Goal: Task Accomplishment & Management: Complete application form

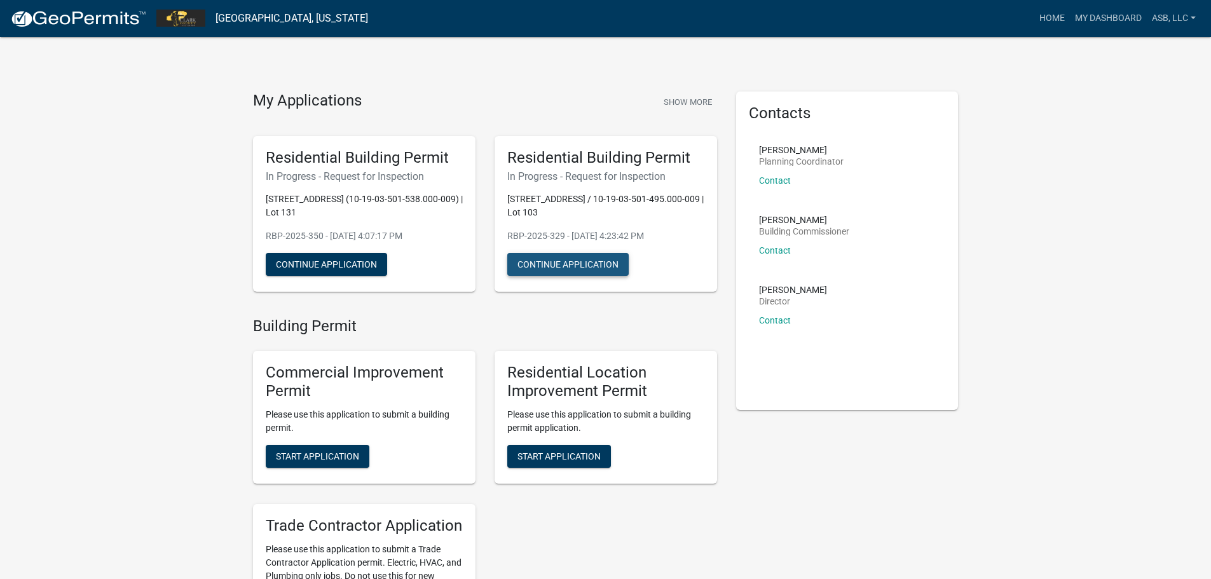
click at [544, 269] on button "Continue Application" at bounding box center [567, 264] width 121 height 23
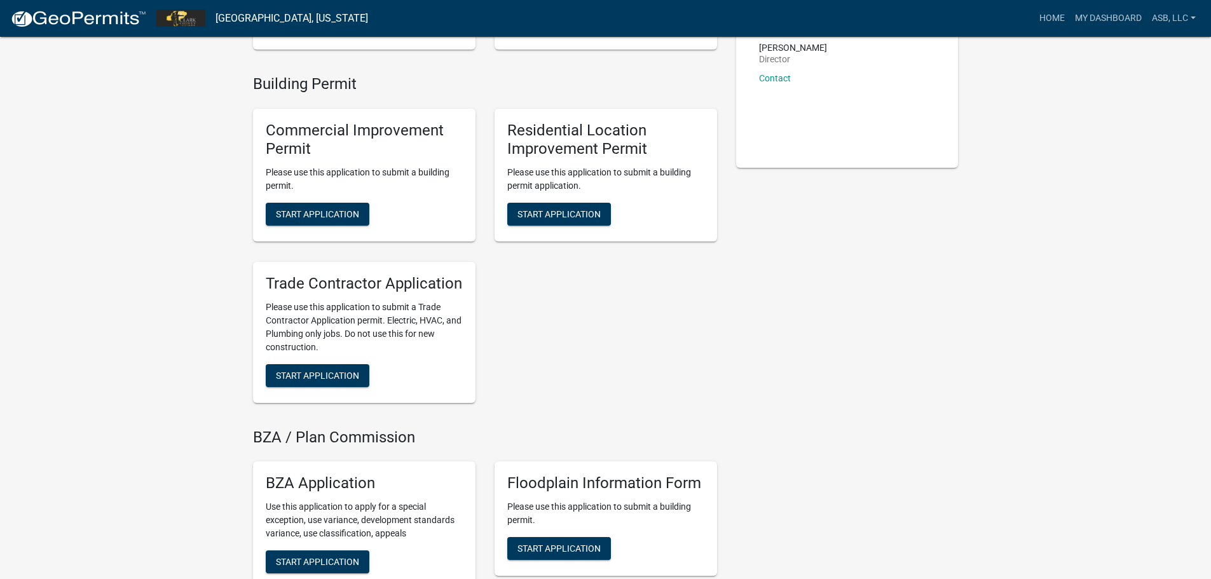
scroll to position [237, 0]
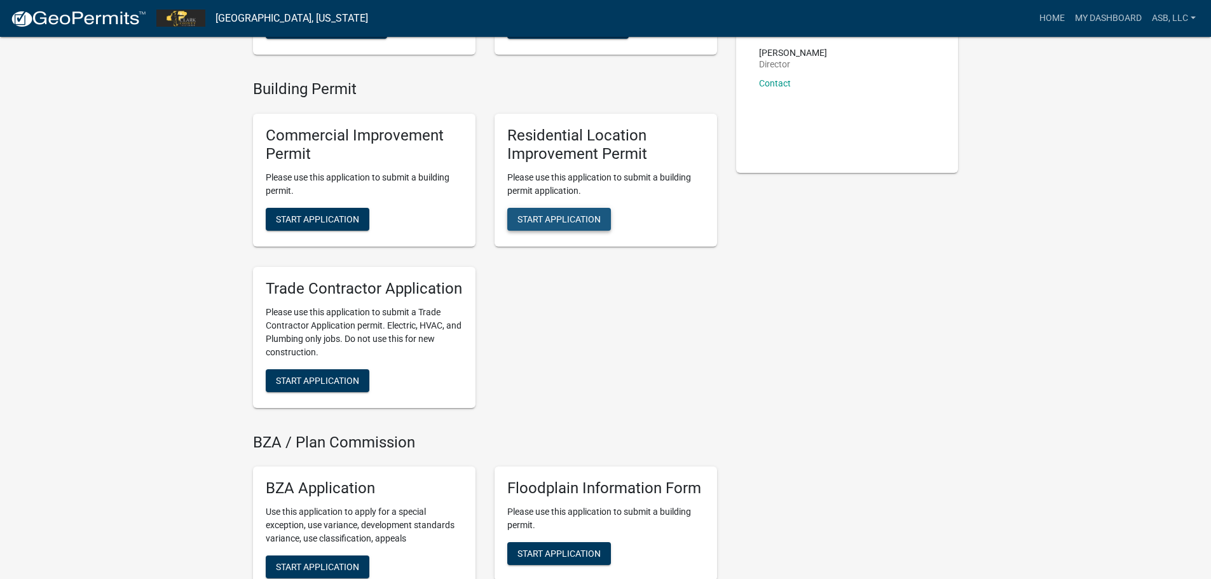
click at [555, 214] on span "Start Application" at bounding box center [559, 219] width 83 height 10
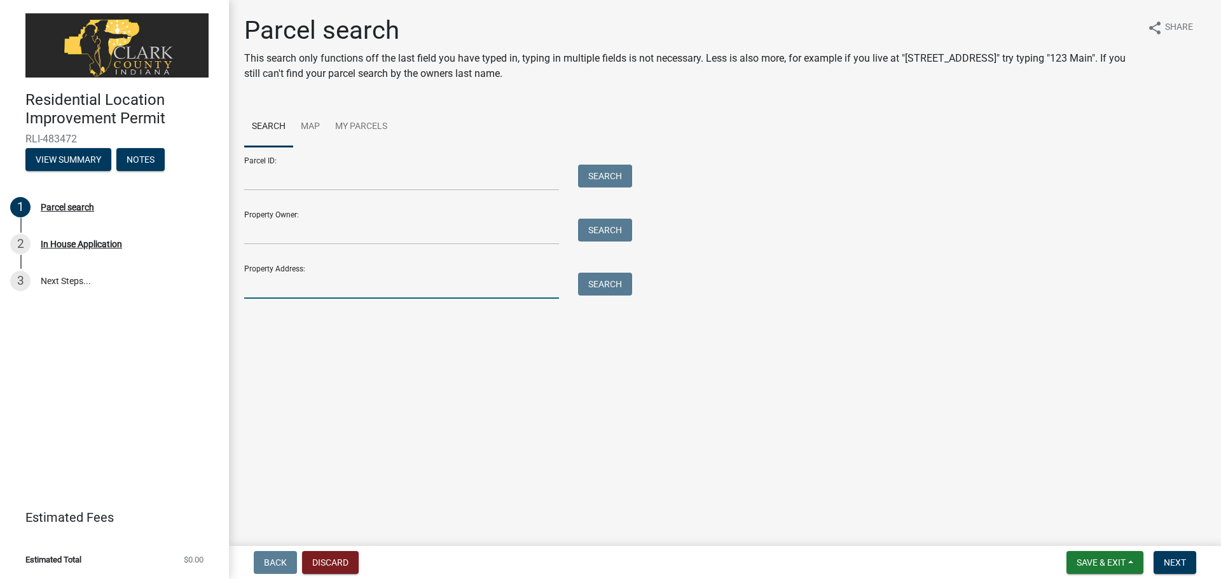
click at [339, 280] on input "Property Address:" at bounding box center [401, 286] width 315 height 26
type input "[STREET_ADDRESS]"
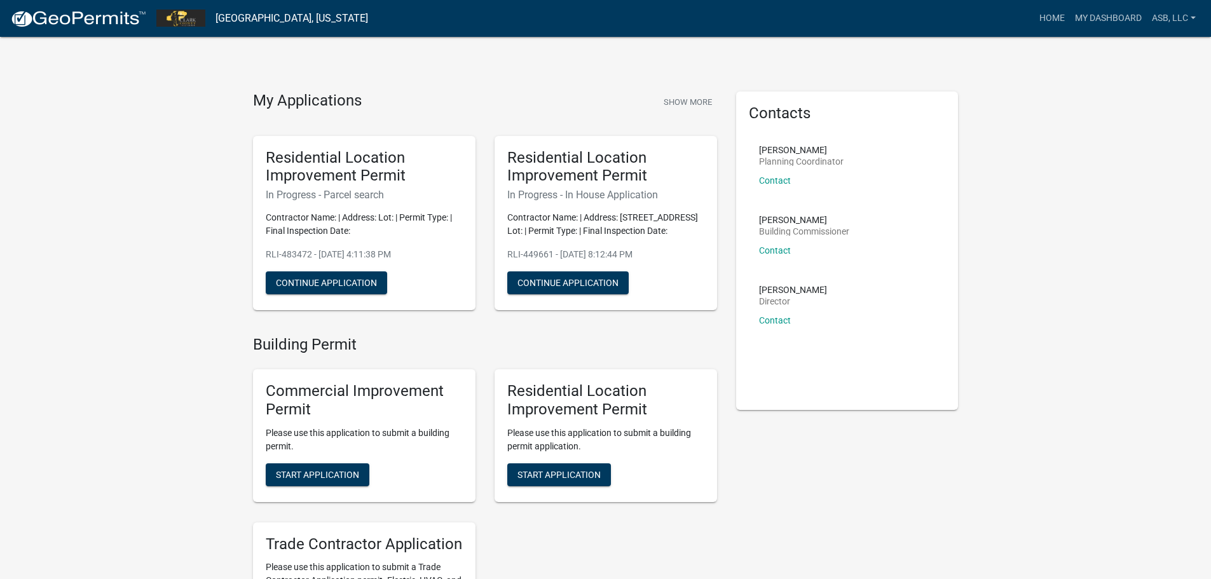
click at [69, 22] on img at bounding box center [78, 19] width 136 height 19
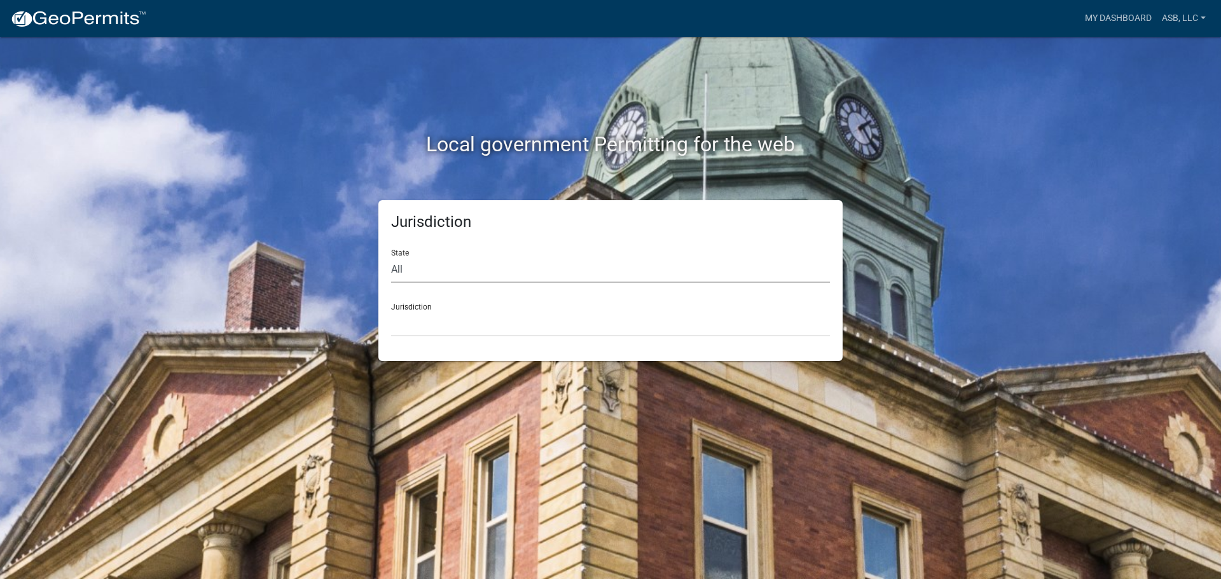
click at [449, 278] on select "All [US_STATE] [US_STATE] [US_STATE] [US_STATE] [US_STATE] [US_STATE] [US_STATE…" at bounding box center [610, 270] width 439 height 26
select select "[US_STATE]"
click at [391, 257] on select "All [US_STATE] [US_STATE] [US_STATE] [US_STATE] [US_STATE] [US_STATE] [US_STATE…" at bounding box center [610, 270] width 439 height 26
click at [424, 328] on select "City of [GEOGRAPHIC_DATA], [US_STATE] City of [GEOGRAPHIC_DATA], [US_STATE] Cit…" at bounding box center [610, 324] width 439 height 26
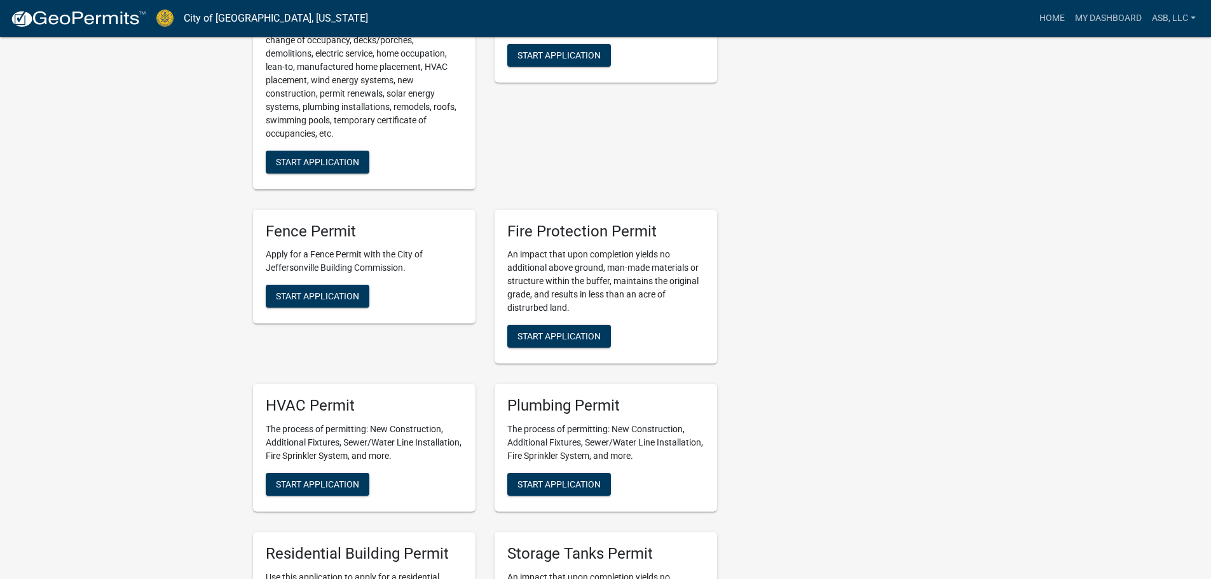
scroll to position [827, 0]
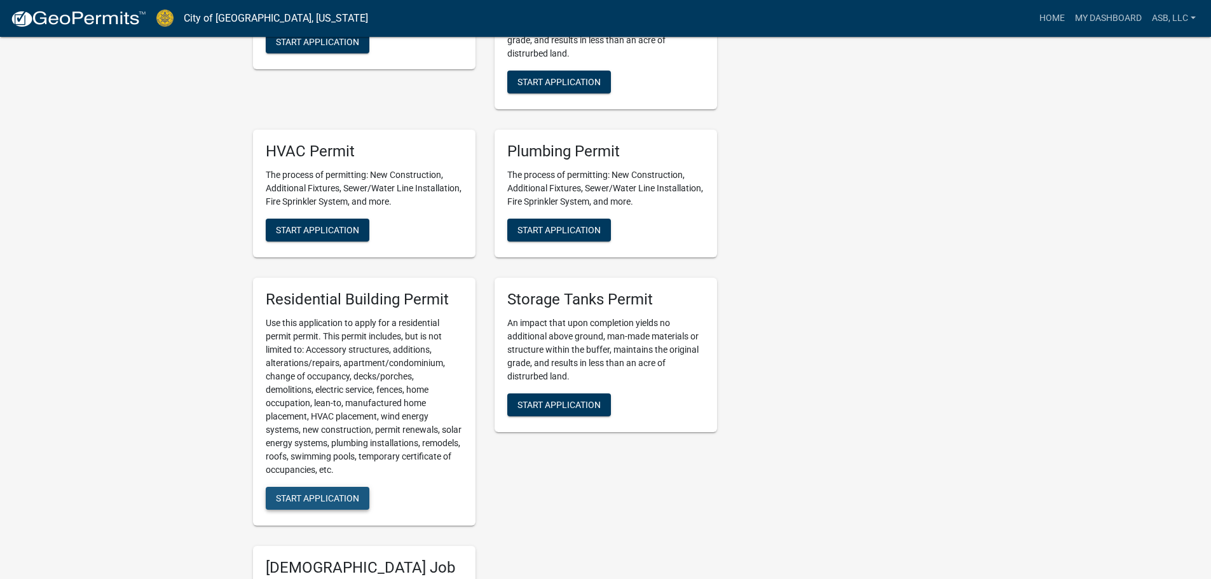
click at [328, 495] on span "Start Application" at bounding box center [317, 498] width 83 height 10
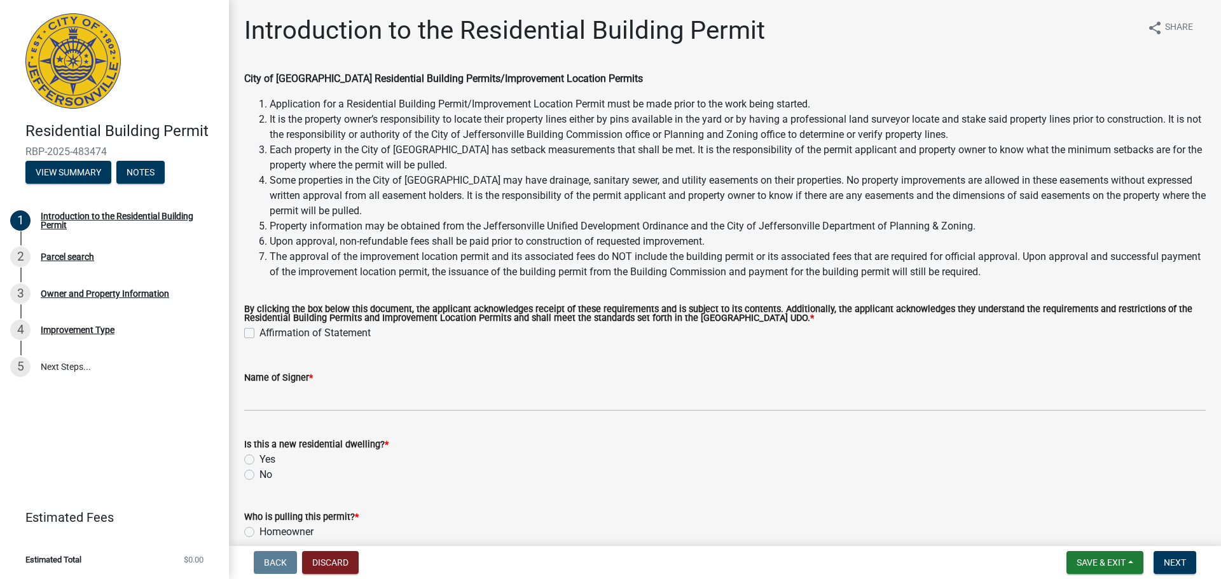
click at [259, 331] on label "Affirmation of Statement" at bounding box center [314, 333] width 111 height 15
click at [259, 331] on input "Affirmation of Statement" at bounding box center [263, 330] width 8 height 8
checkbox input "true"
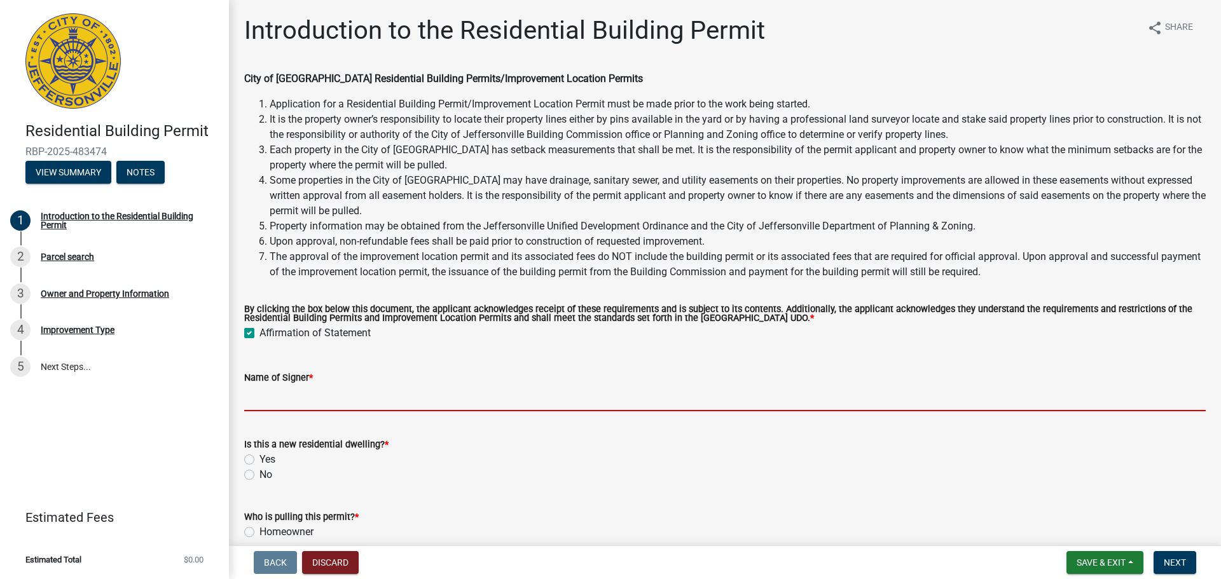
click at [284, 403] on input "Name of Signer *" at bounding box center [725, 398] width 962 height 26
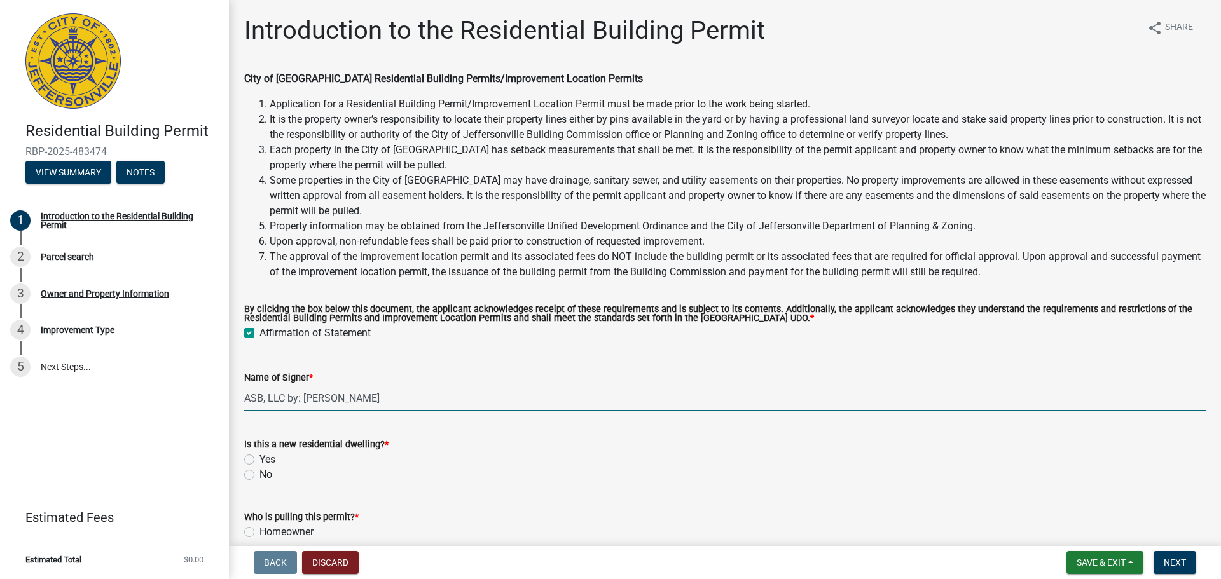
type input "ASB, LLC by: [PERSON_NAME]"
click at [259, 465] on label "Yes" at bounding box center [267, 459] width 16 height 15
click at [259, 460] on input "Yes" at bounding box center [263, 456] width 8 height 8
radio input "true"
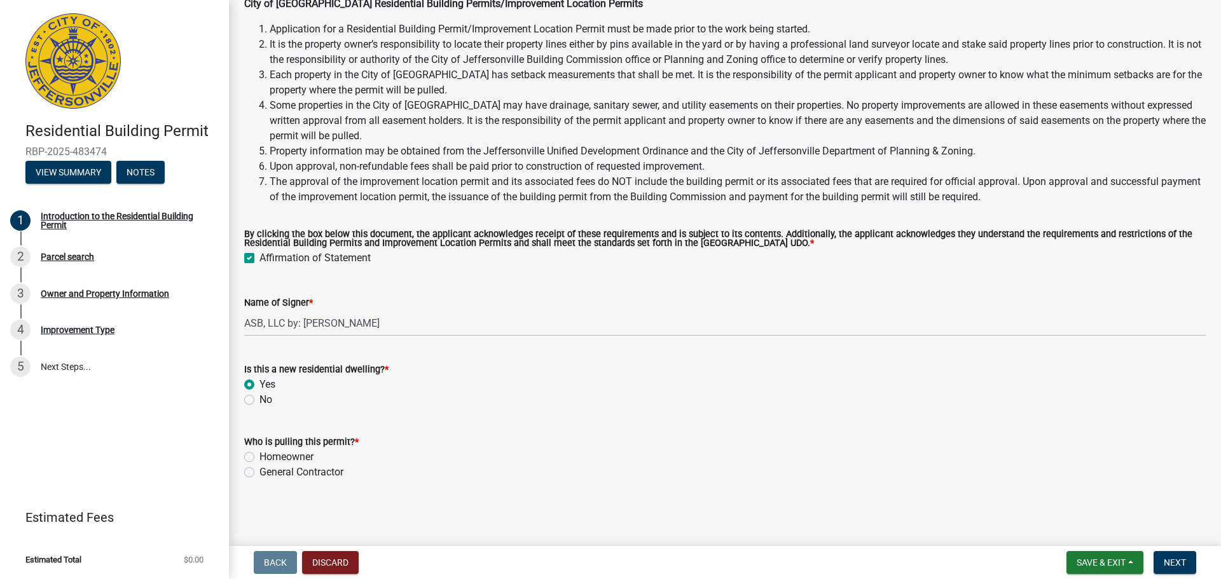
scroll to position [76, 0]
click at [259, 472] on label "General Contractor" at bounding box center [301, 472] width 84 height 15
click at [259, 472] on input "General Contractor" at bounding box center [263, 469] width 8 height 8
radio input "true"
click at [1186, 560] on span "Next" at bounding box center [1175, 563] width 22 height 10
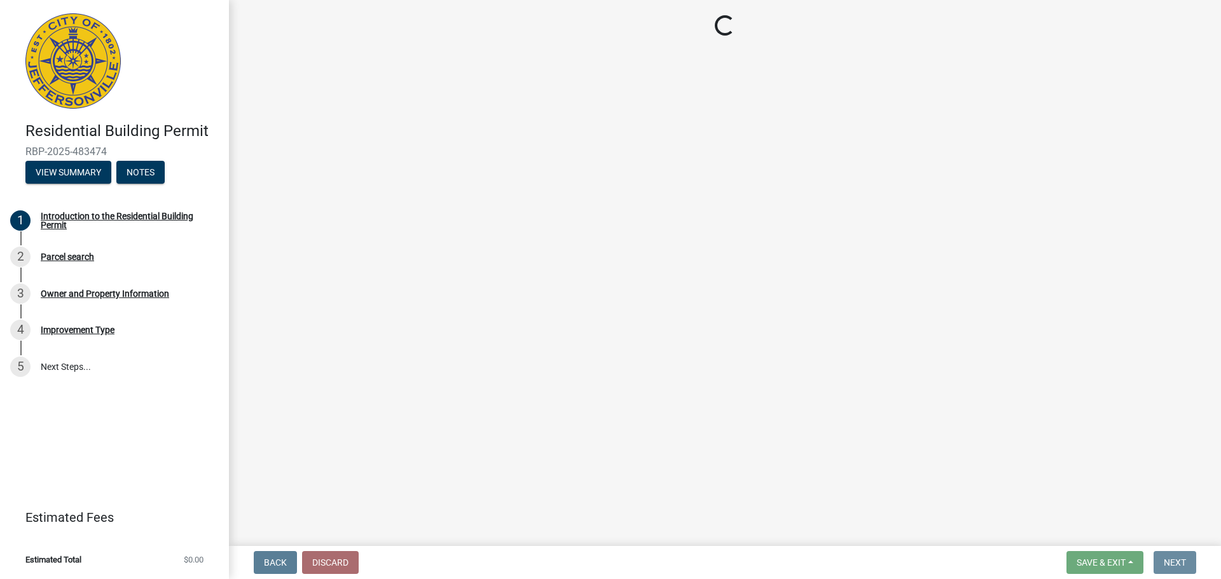
scroll to position [0, 0]
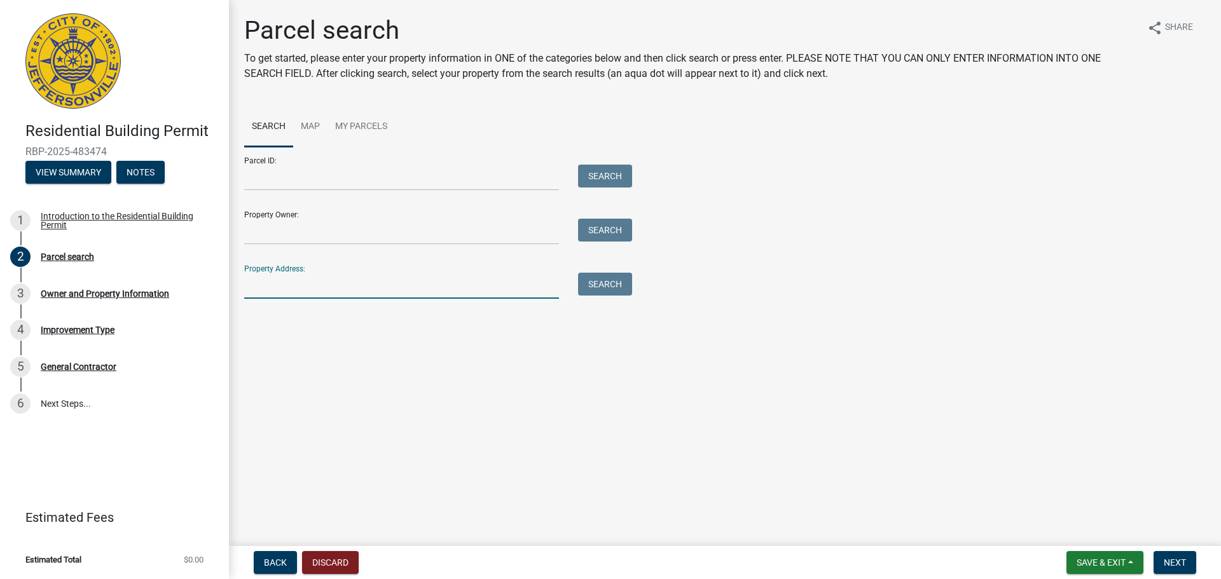
click at [277, 281] on input "Property Address:" at bounding box center [401, 286] width 315 height 26
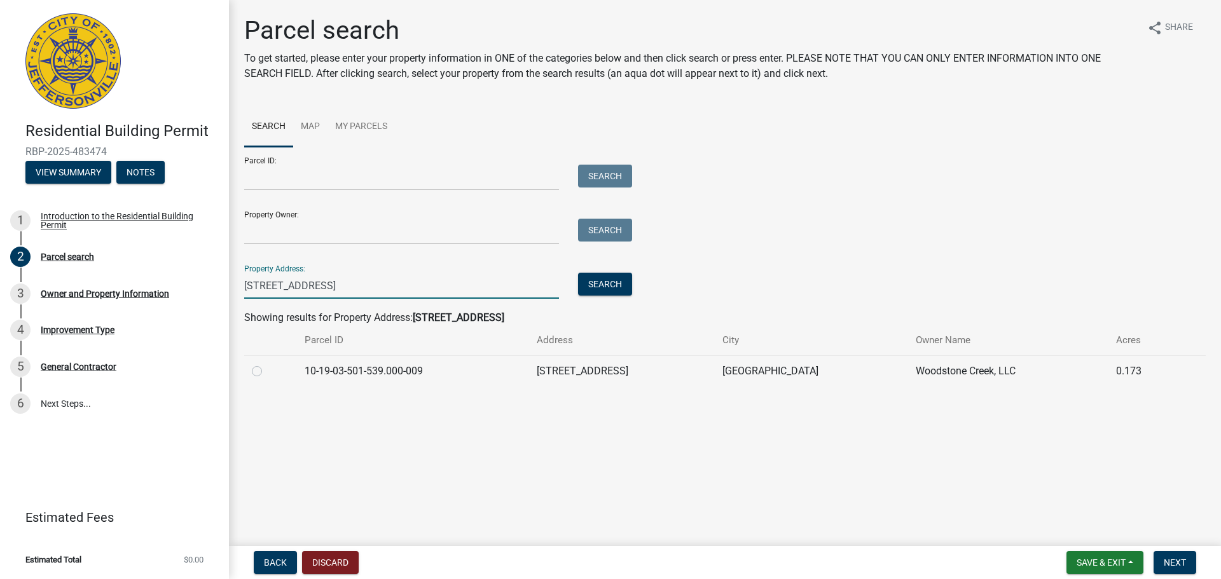
type input "[STREET_ADDRESS]"
drag, startPoint x: 305, startPoint y: 373, endPoint x: 423, endPoint y: 373, distance: 117.7
click at [423, 373] on td "10-19-03-501-539.000-009" at bounding box center [413, 370] width 232 height 31
copy td "10-19-03-501-539.000-009"
click at [267, 364] on label at bounding box center [267, 364] width 0 height 0
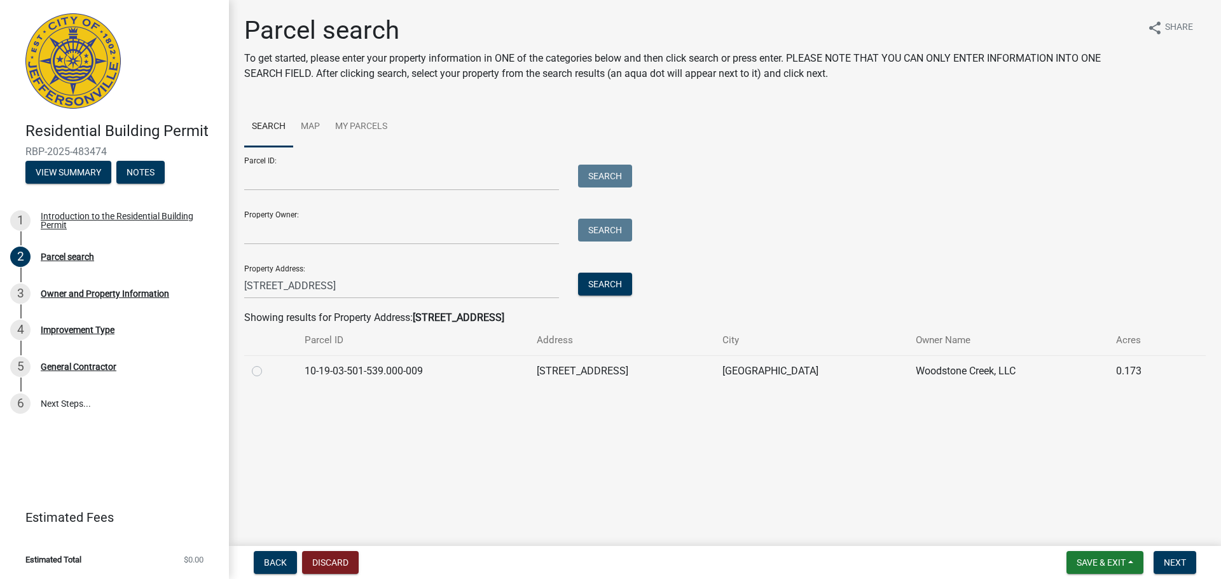
click at [267, 371] on input "radio" at bounding box center [271, 368] width 8 height 8
radio input "true"
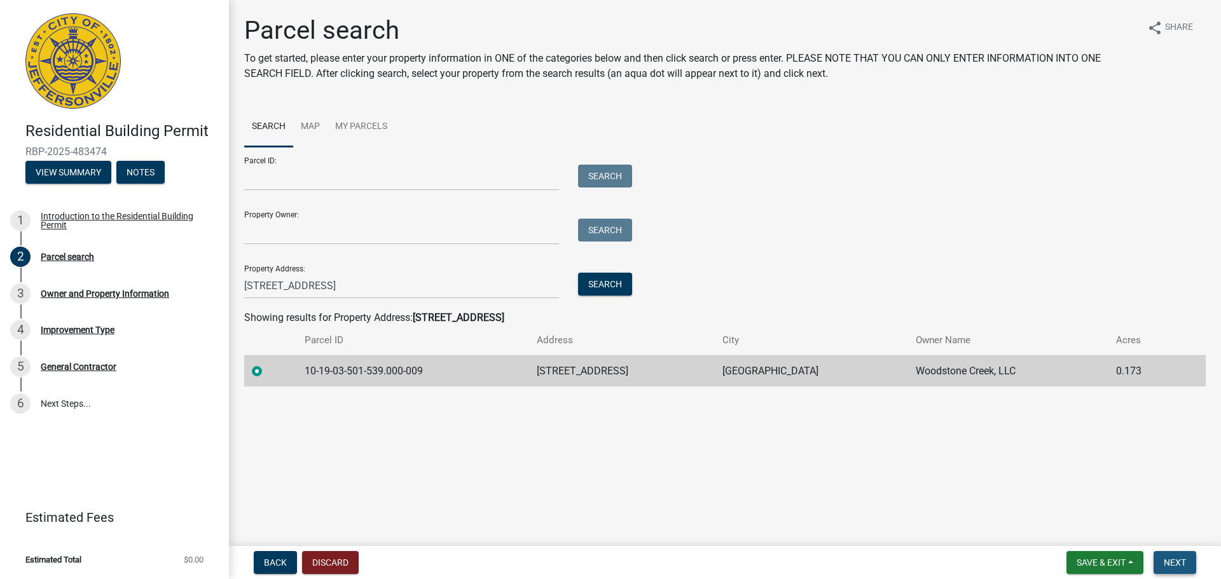
click at [1164, 562] on span "Next" at bounding box center [1175, 563] width 22 height 10
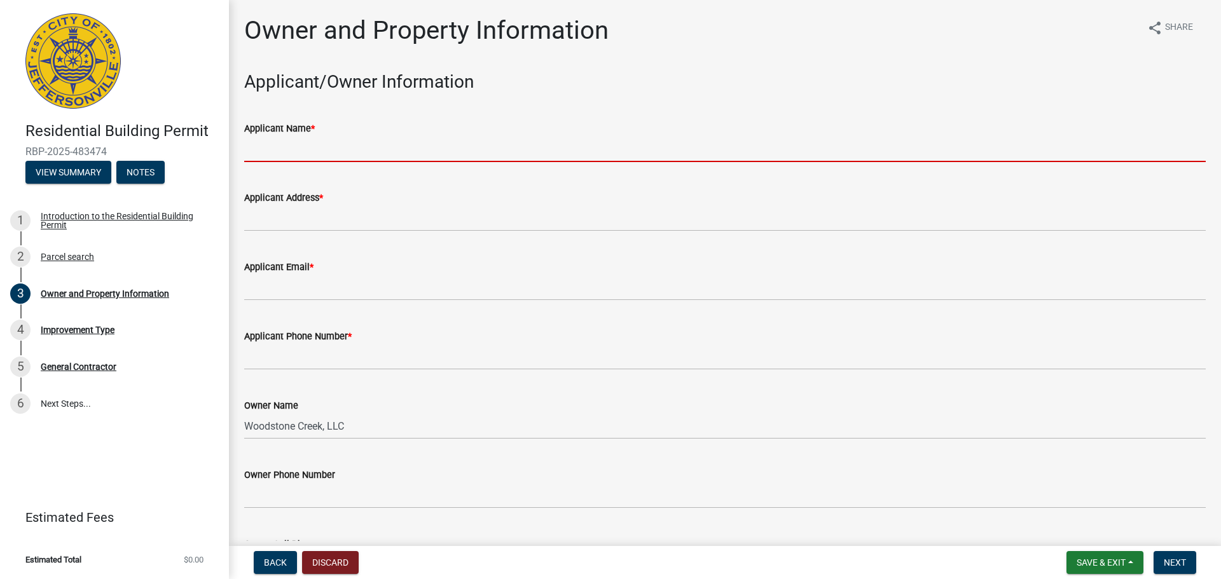
click at [273, 157] on input "Applicant Name *" at bounding box center [725, 149] width 962 height 26
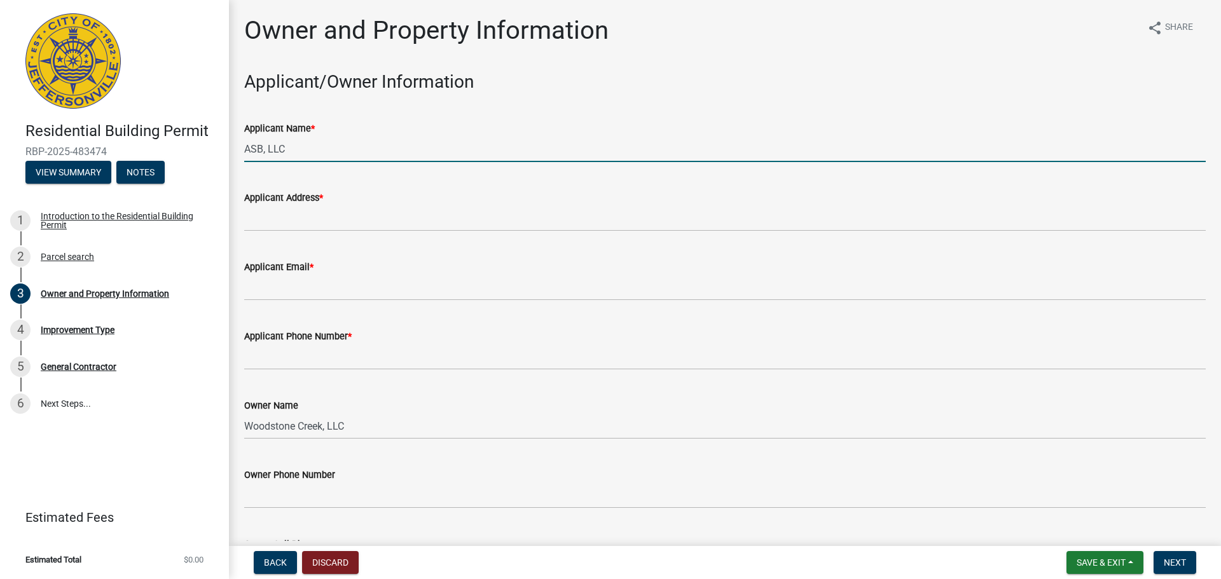
type input "ASB, LLC"
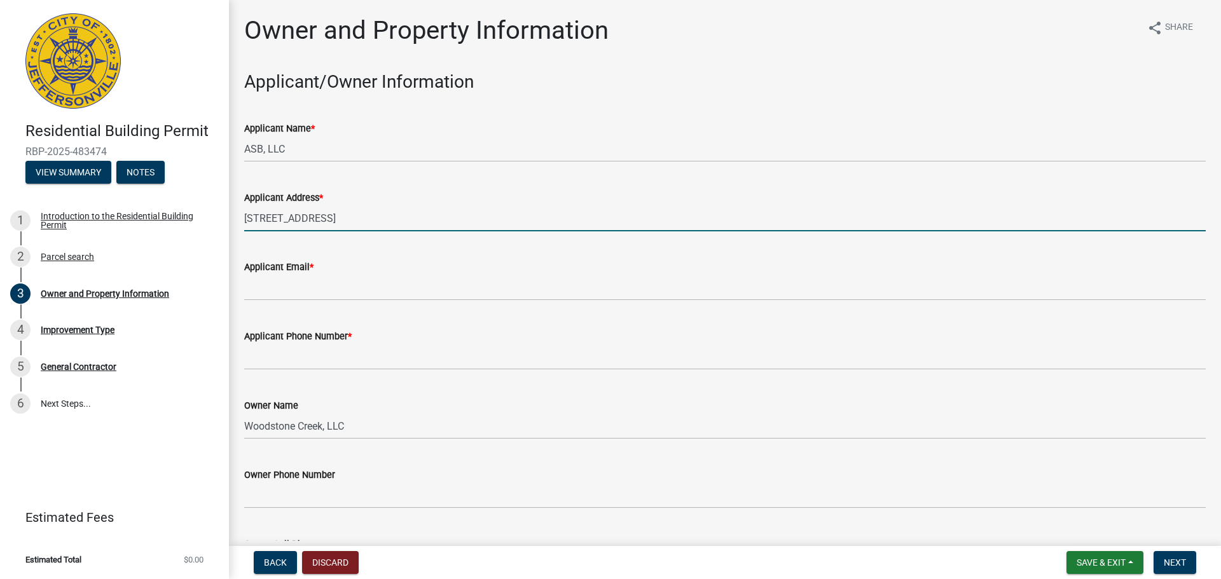
type input "[STREET_ADDRESS]"
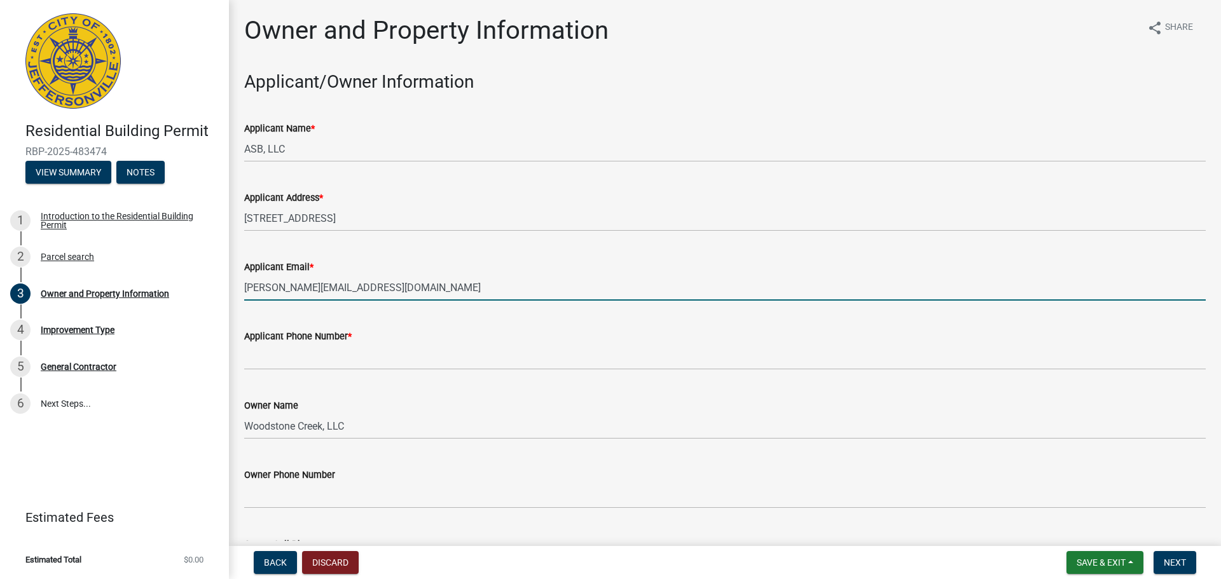
type input "[PERSON_NAME][EMAIL_ADDRESS][DOMAIN_NAME]"
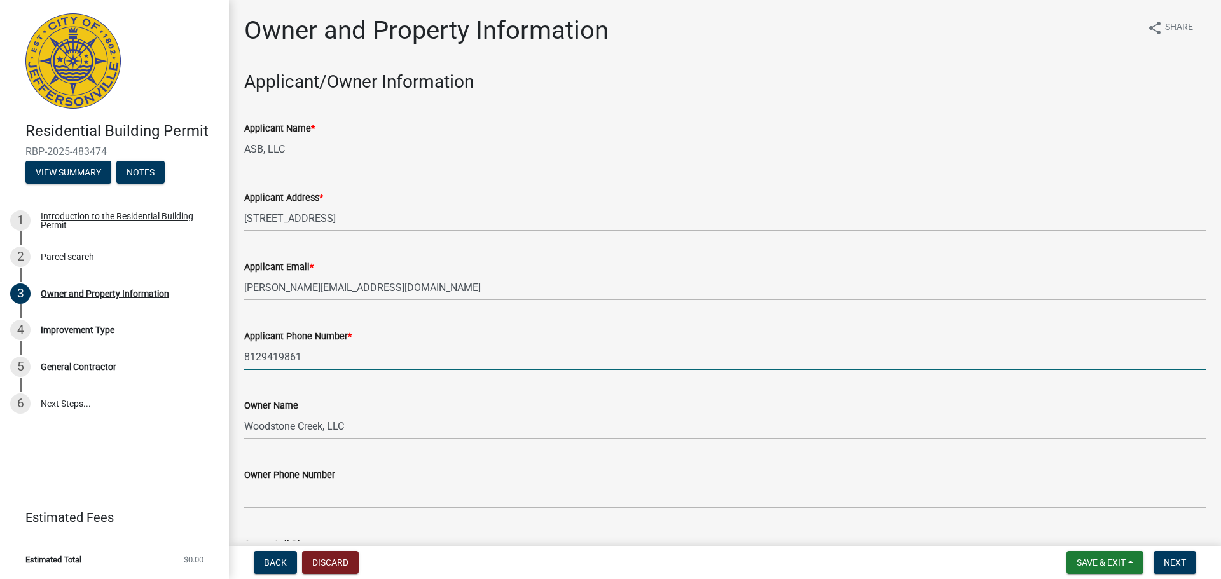
type input "8129419861"
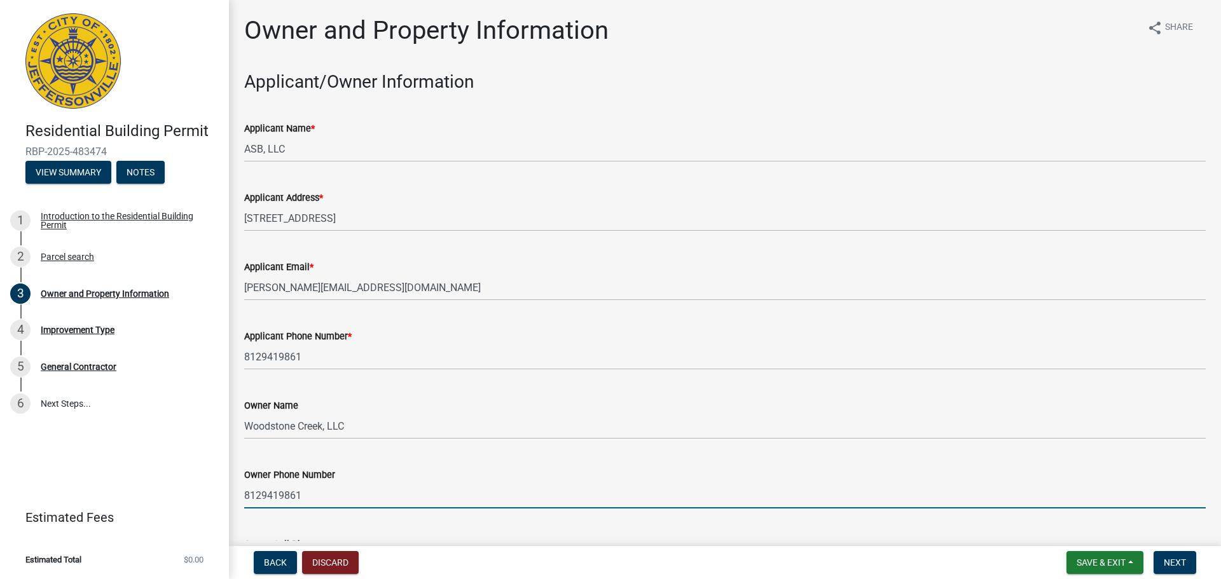
type input "8129419861"
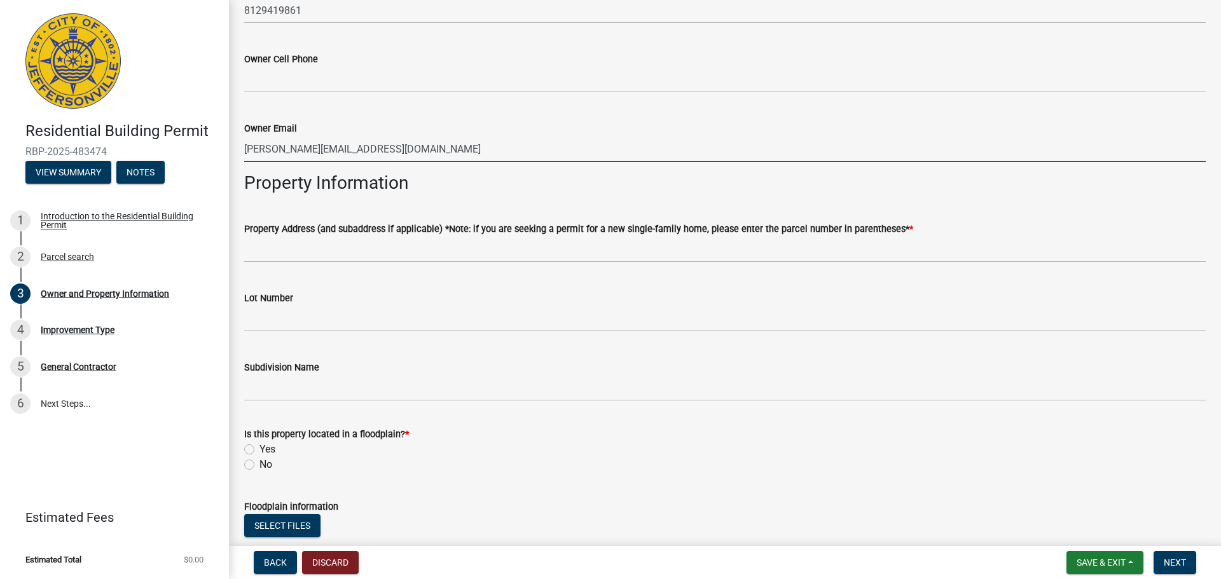
scroll to position [294, 0]
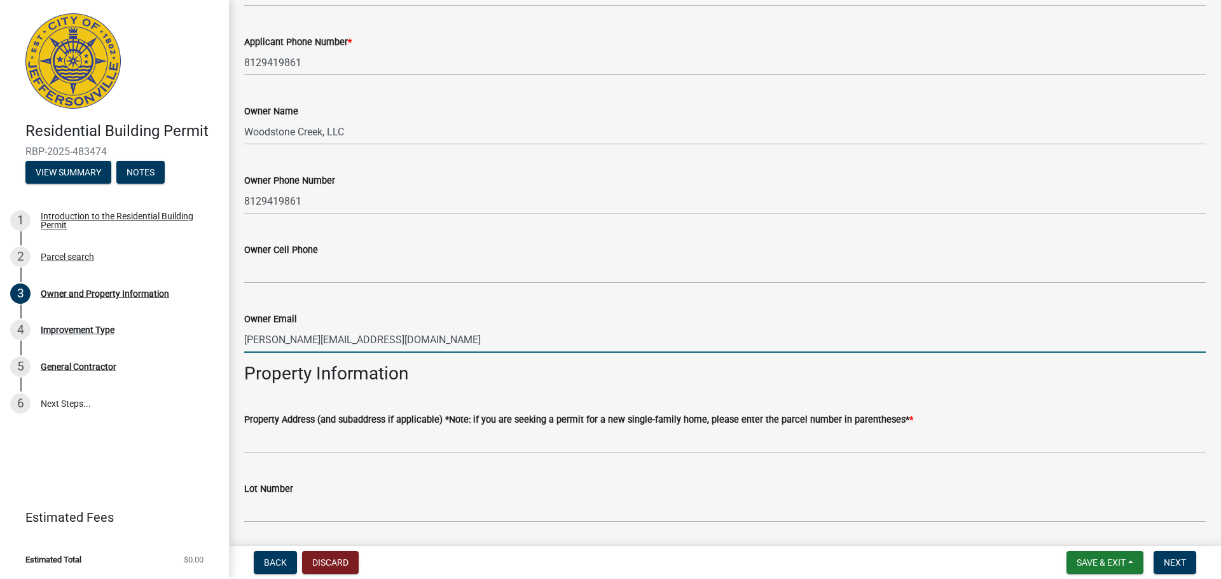
type input "[PERSON_NAME][EMAIL_ADDRESS][DOMAIN_NAME]"
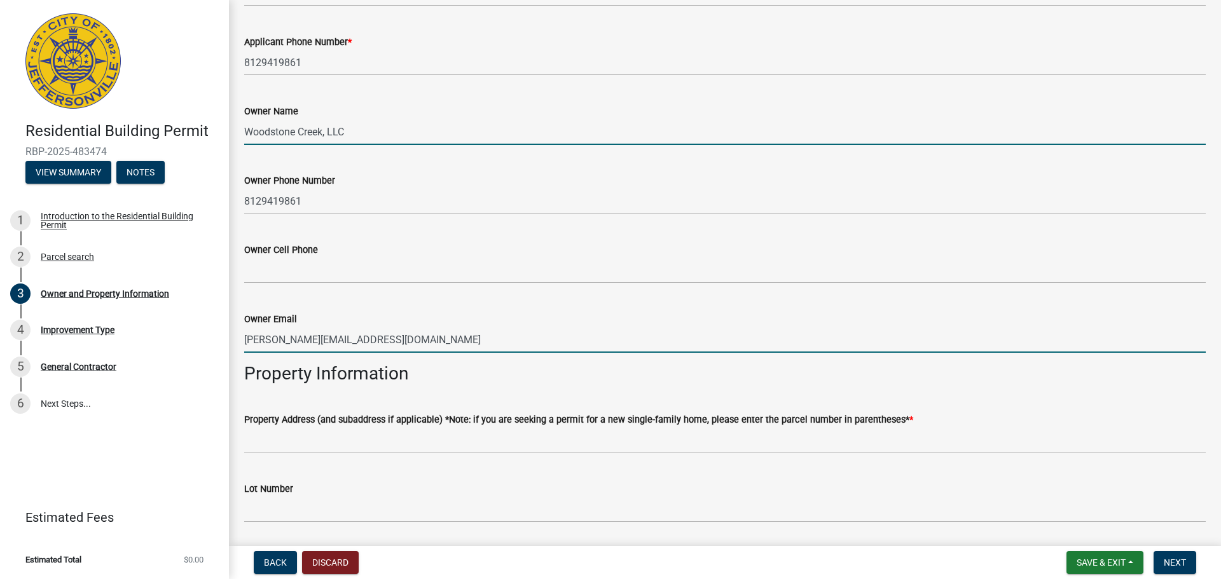
click at [345, 136] on input "Woodstone Creek, LLC" at bounding box center [725, 132] width 962 height 26
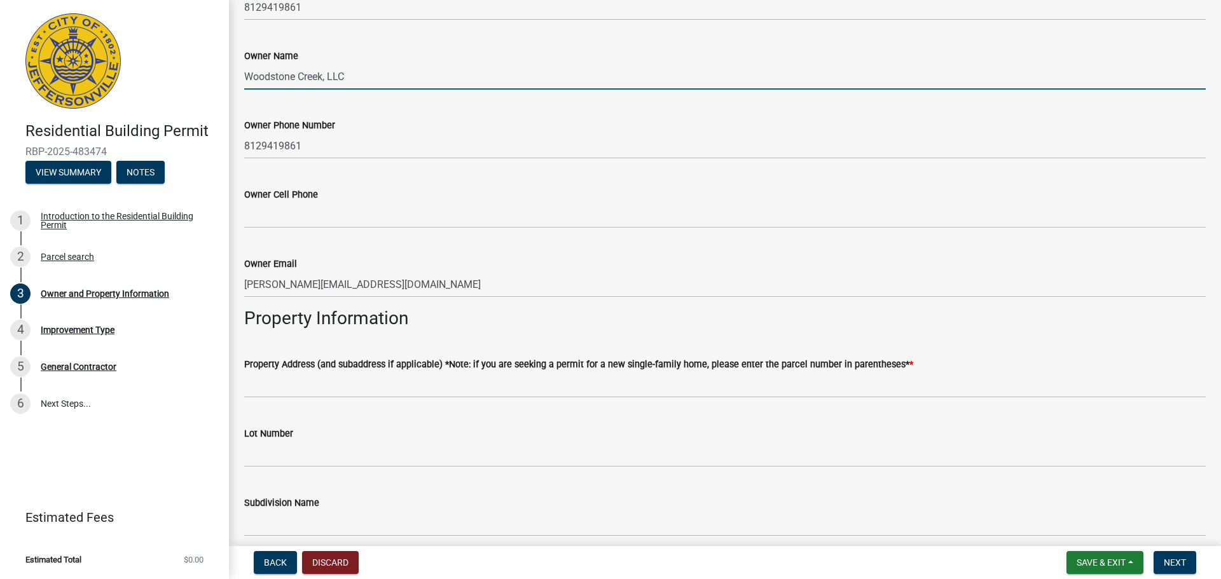
scroll to position [422, 0]
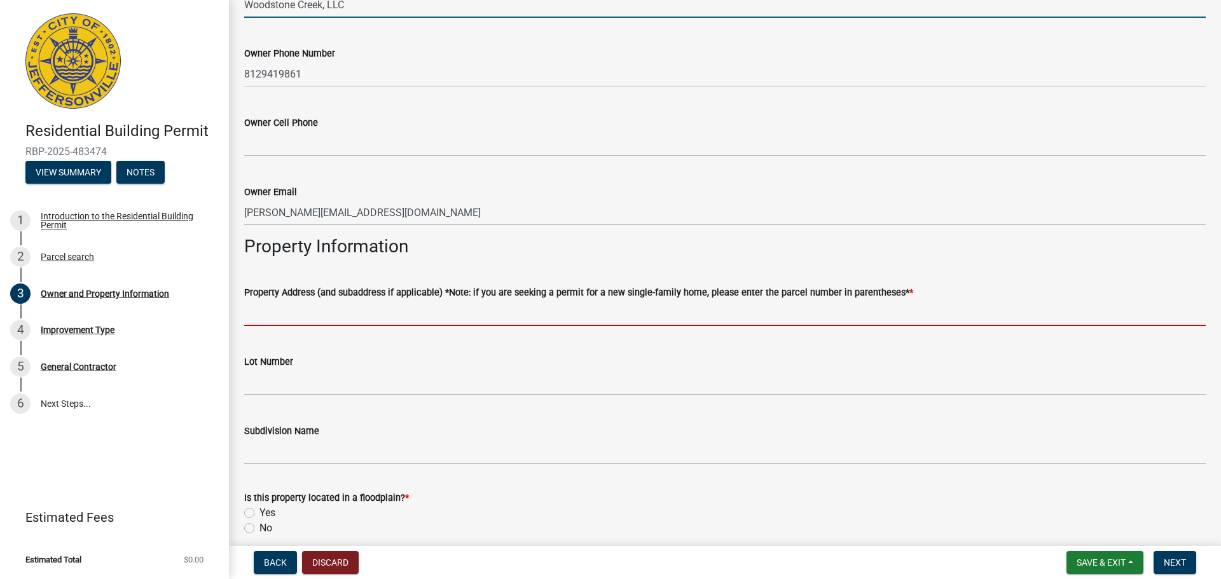
click at [279, 320] on input "Property Address (and subaddress if applicable) *Note: if you are seeking a per…" at bounding box center [725, 313] width 962 height 26
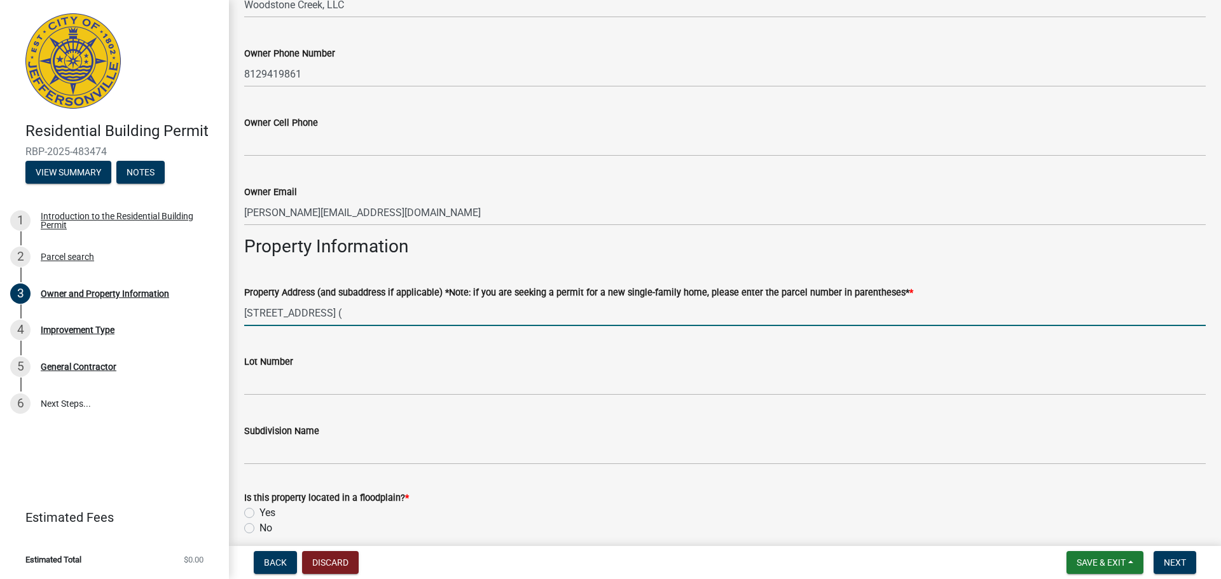
paste input "10-19-03-501-539.000-009"
type input "[STREET_ADDRESS] (10-19-03-501-539.000-009)"
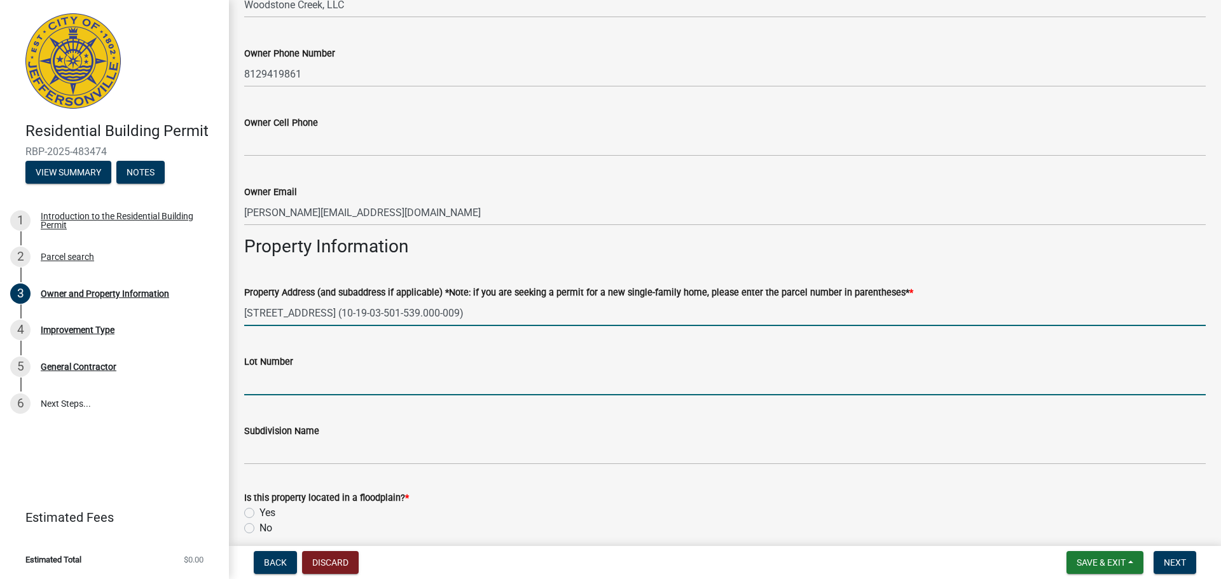
click at [333, 382] on input "Lot Number" at bounding box center [725, 382] width 962 height 26
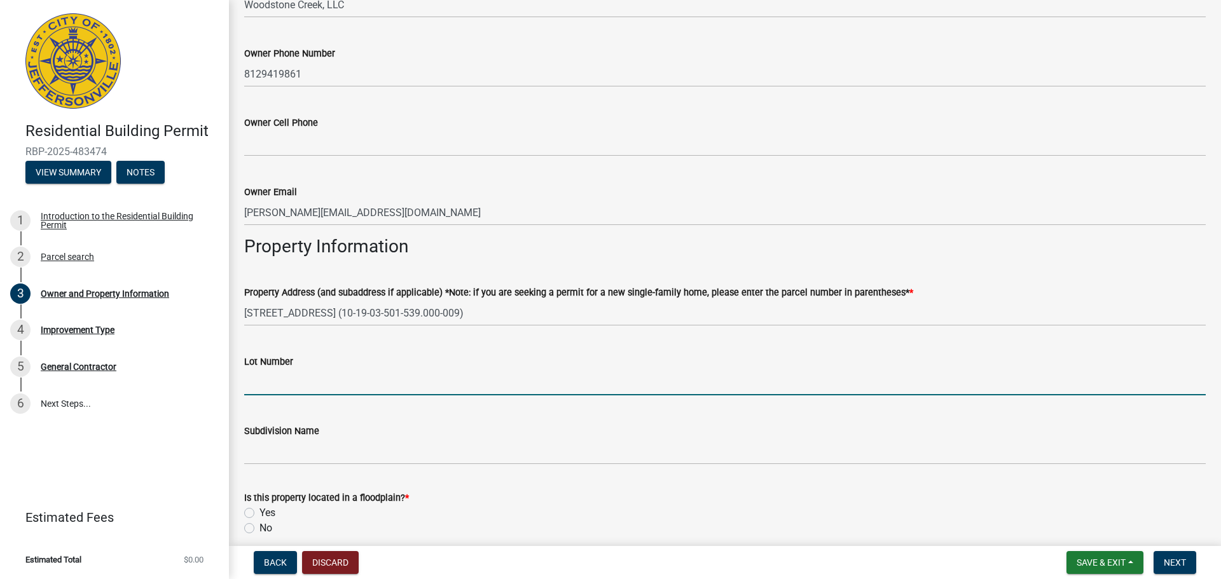
type input "4"
type input "132"
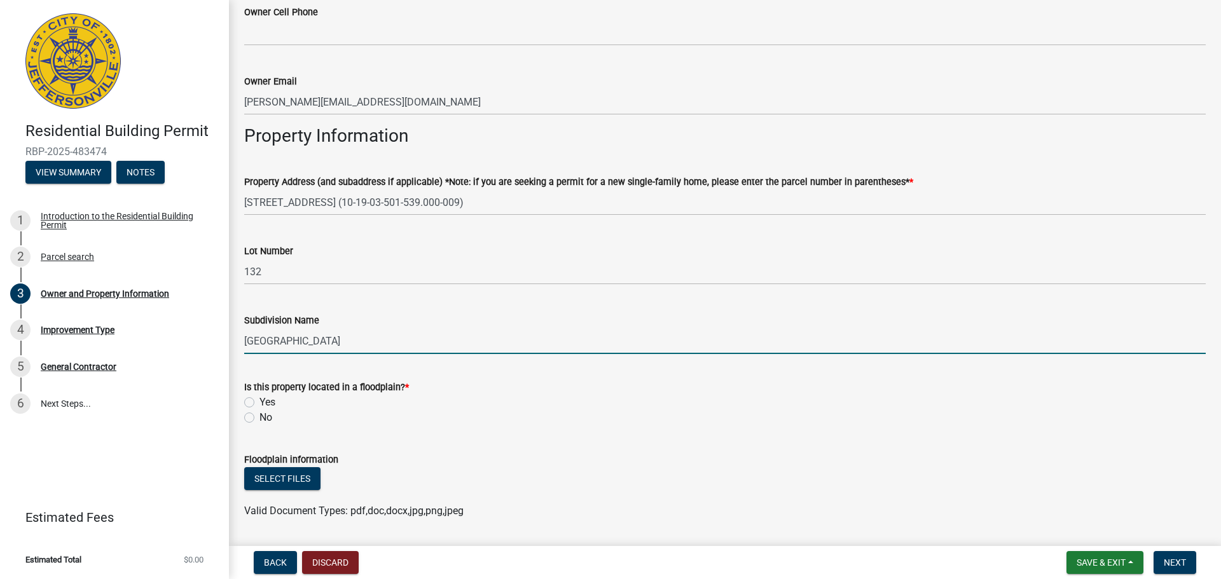
scroll to position [803, 0]
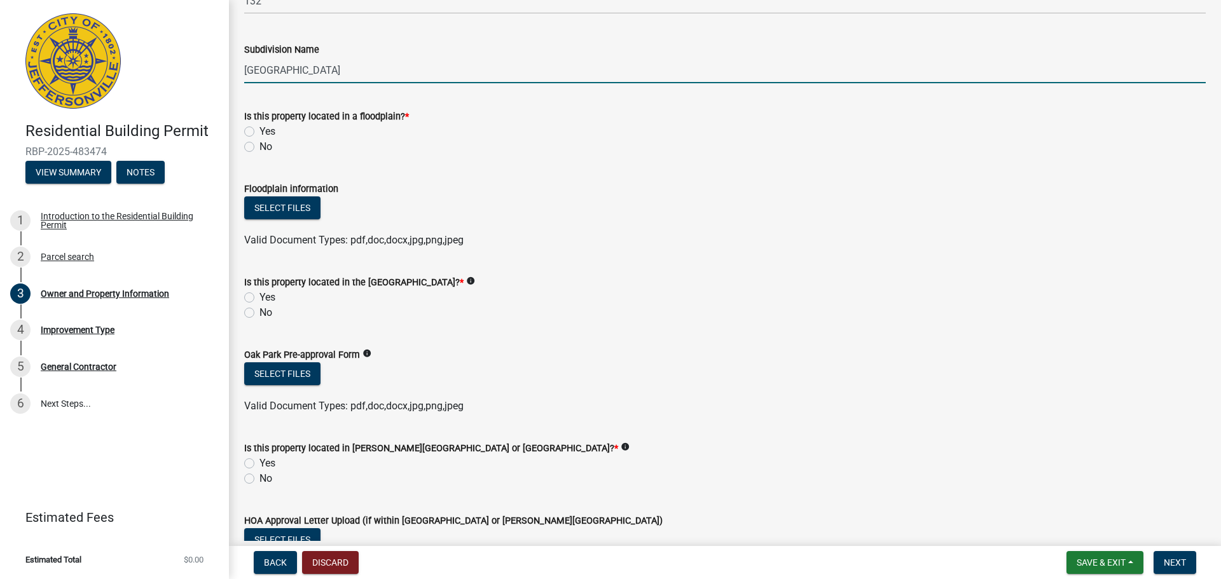
type input "[GEOGRAPHIC_DATA]"
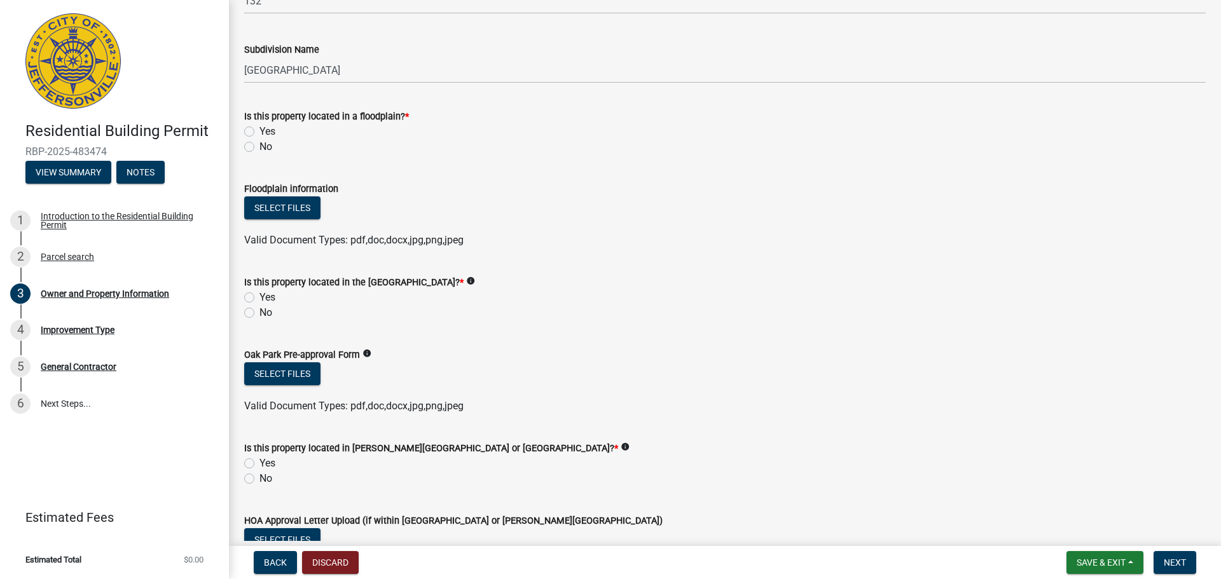
click at [259, 148] on label "No" at bounding box center [265, 146] width 13 height 15
click at [259, 148] on input "No" at bounding box center [263, 143] width 8 height 8
radio input "true"
click at [259, 315] on label "No" at bounding box center [265, 312] width 13 height 15
click at [259, 314] on input "No" at bounding box center [263, 309] width 8 height 8
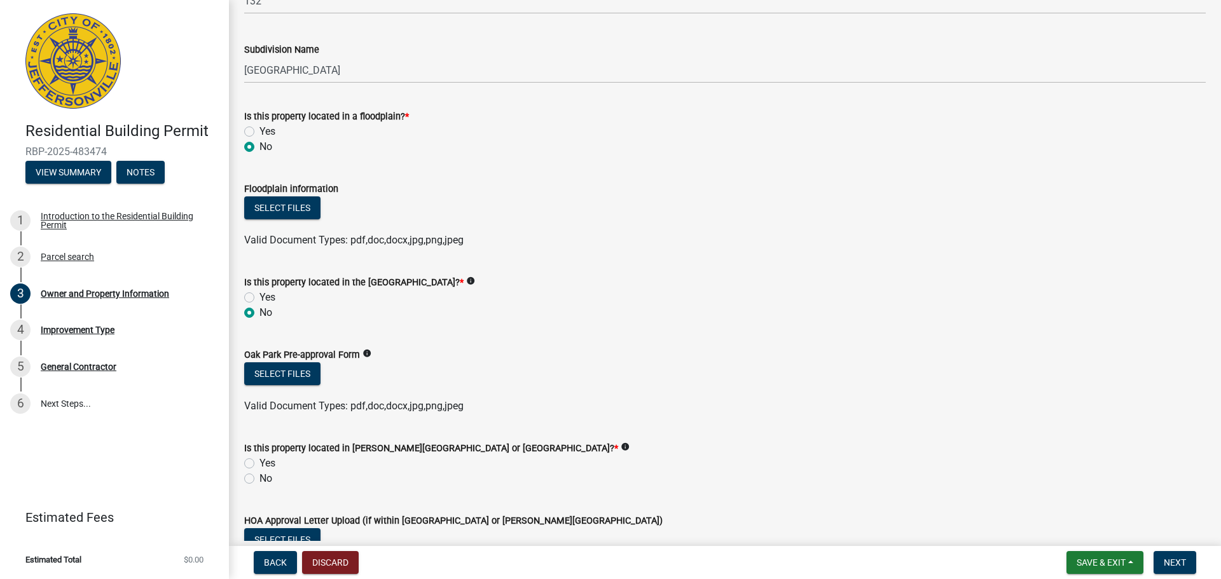
radio input "true"
click at [259, 476] on label "No" at bounding box center [265, 478] width 13 height 15
click at [259, 476] on input "No" at bounding box center [263, 475] width 8 height 8
radio input "true"
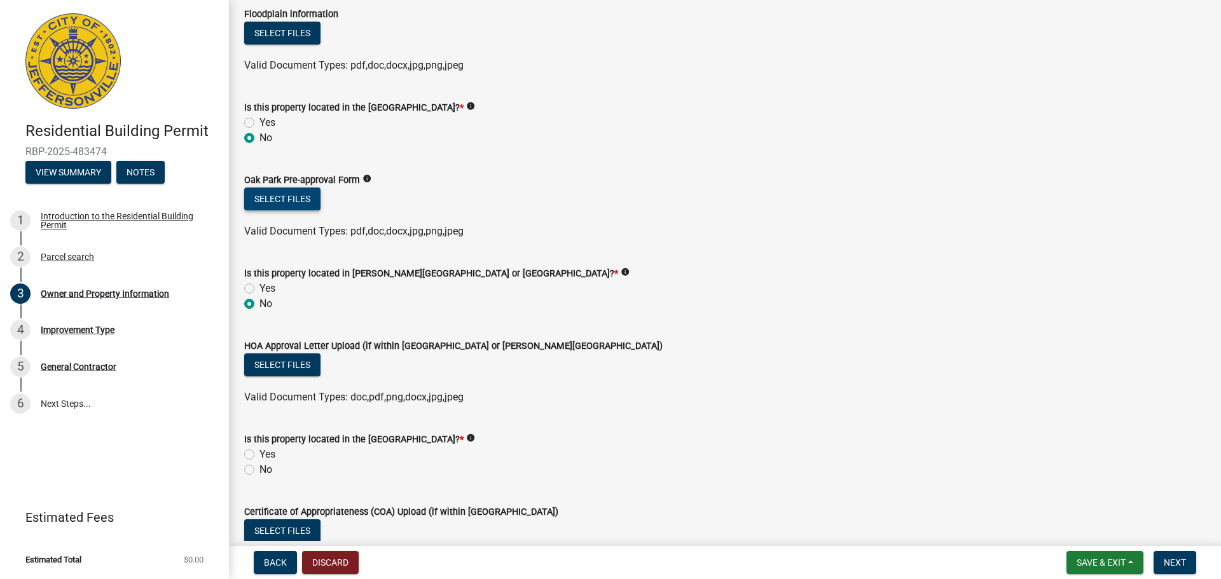
scroll to position [1069, 0]
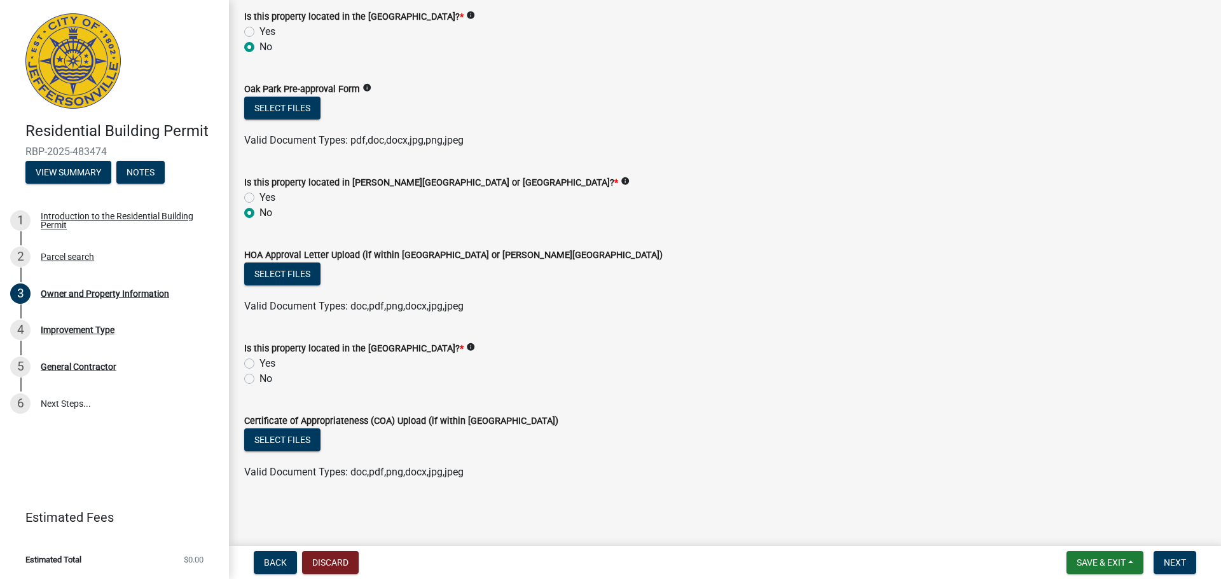
click at [259, 376] on label "No" at bounding box center [265, 378] width 13 height 15
click at [259, 376] on input "No" at bounding box center [263, 375] width 8 height 8
radio input "true"
click at [1172, 561] on span "Next" at bounding box center [1175, 563] width 22 height 10
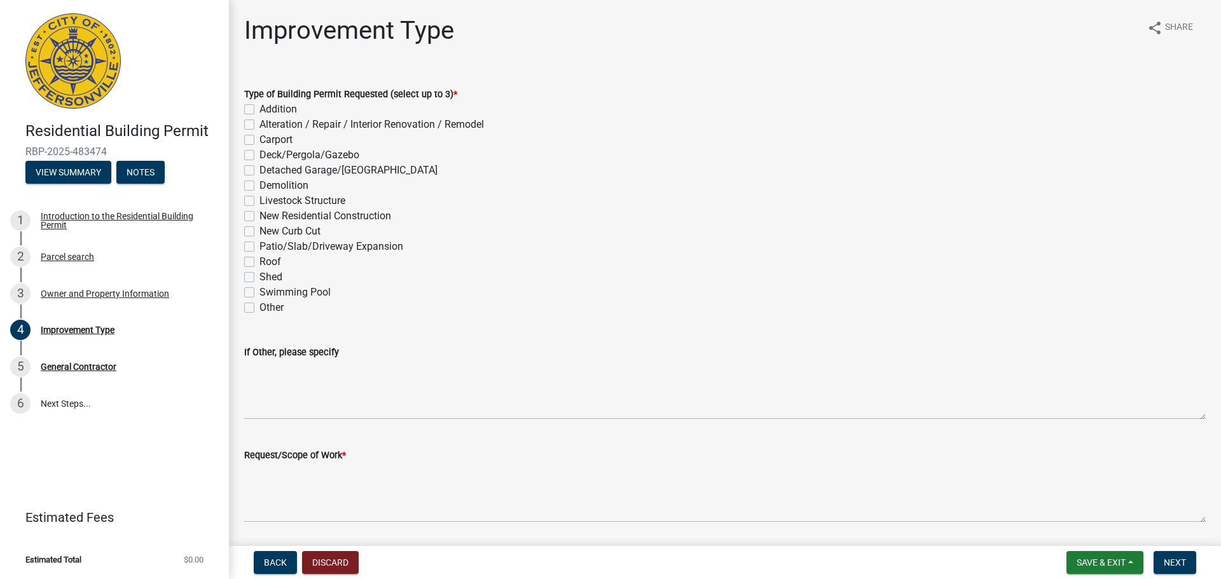
click at [259, 219] on label "New Residential Construction" at bounding box center [325, 216] width 132 height 15
click at [259, 217] on input "New Residential Construction" at bounding box center [263, 213] width 8 height 8
checkbox input "true"
checkbox input "false"
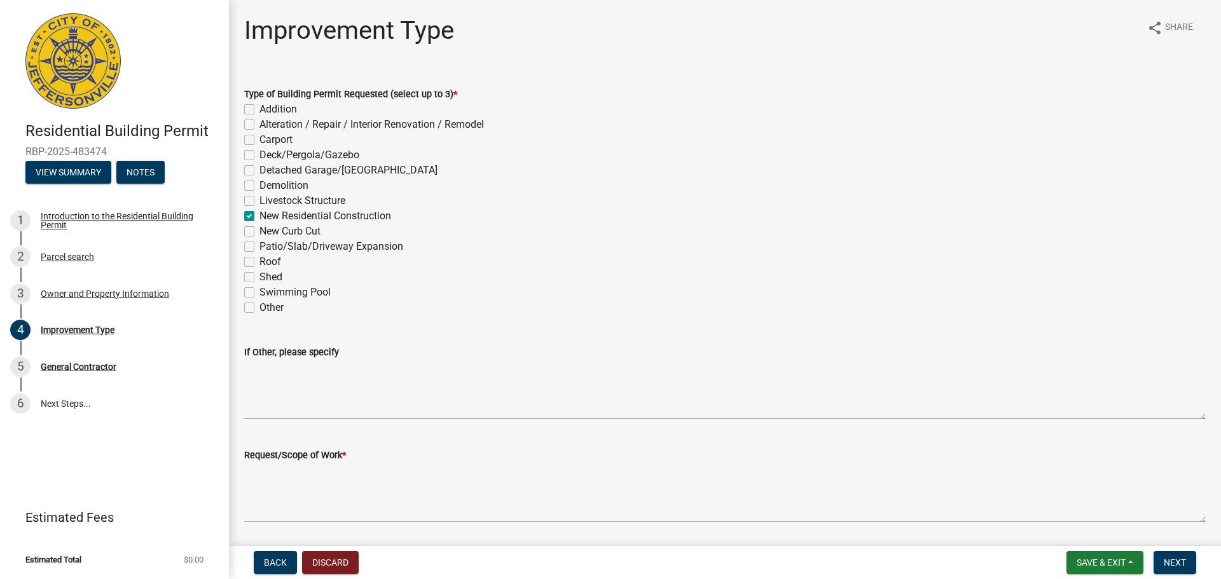
checkbox input "false"
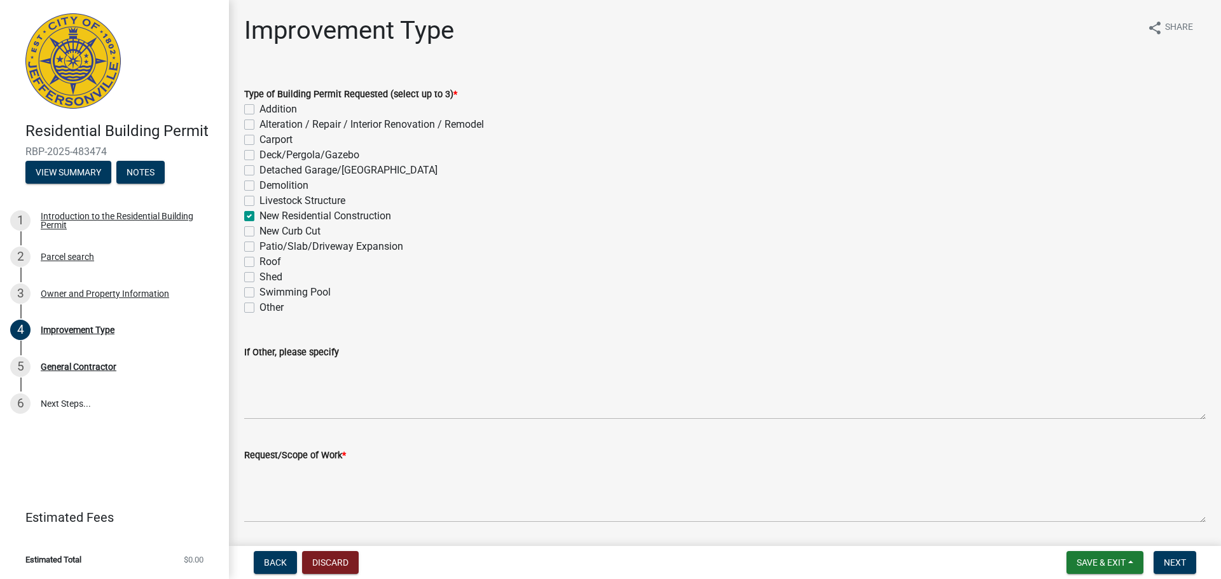
checkbox input "true"
checkbox input "false"
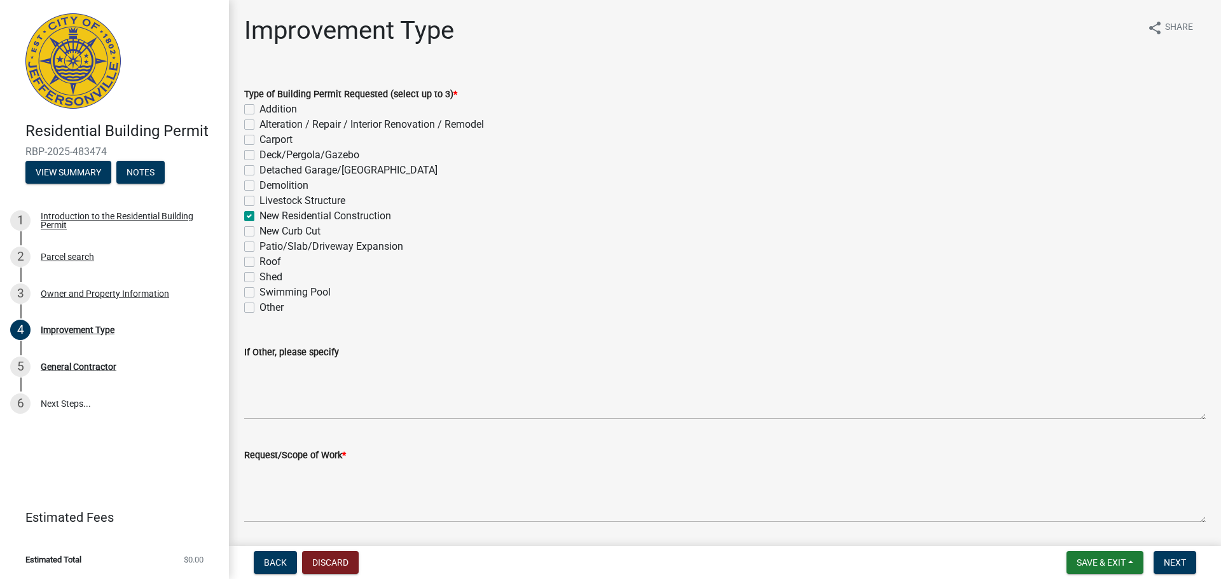
checkbox input "false"
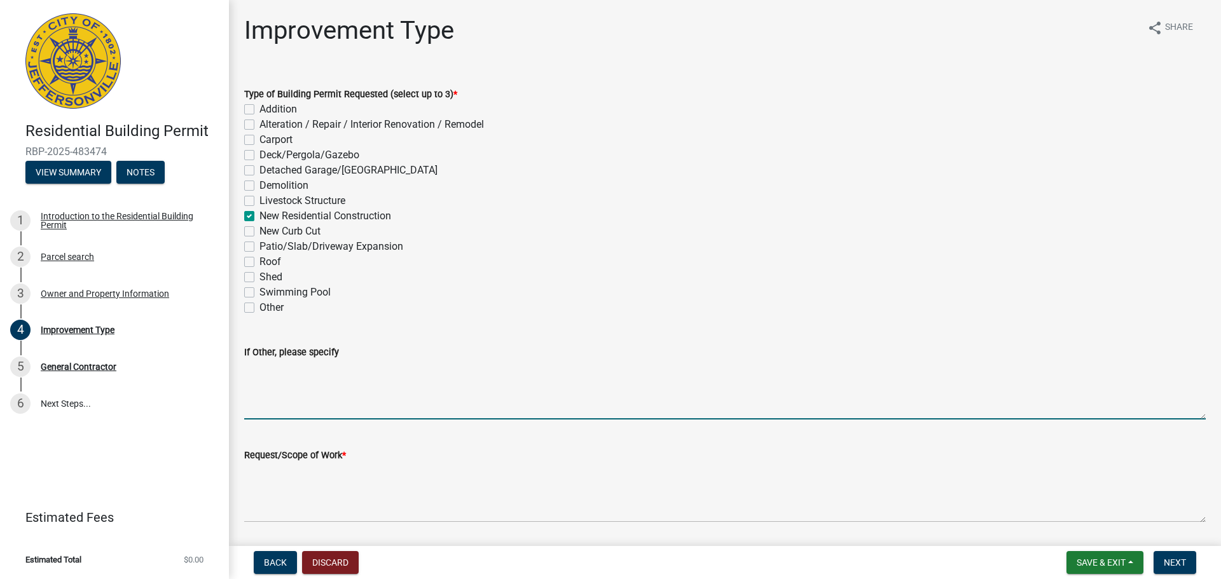
click at [283, 395] on textarea "If Other, please specify" at bounding box center [725, 390] width 962 height 60
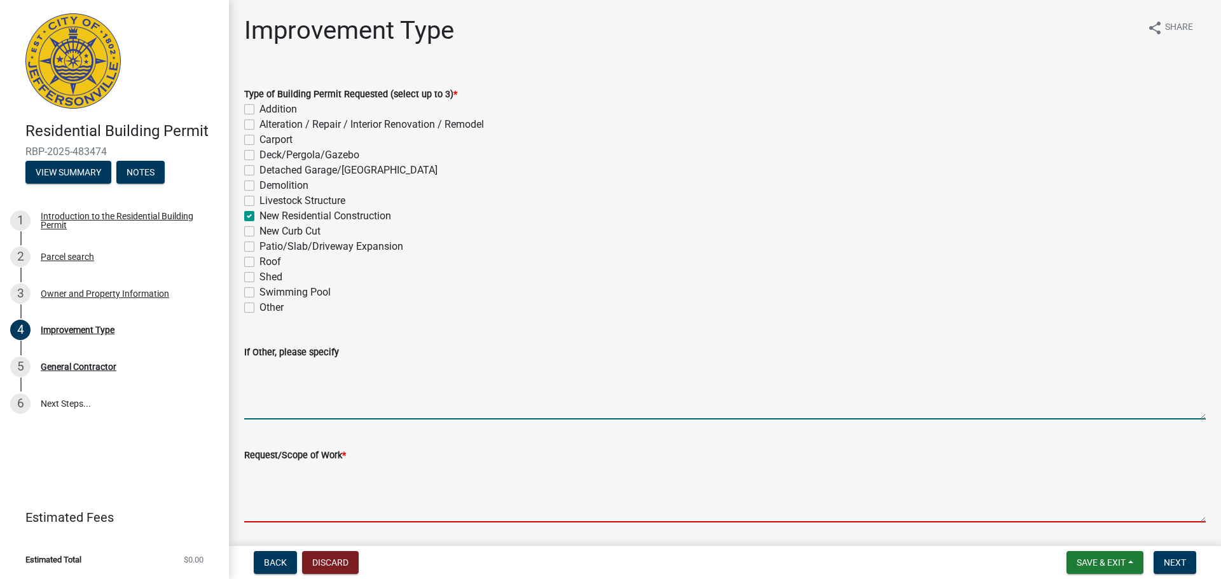
click at [346, 472] on textarea "Request/Scope of Work *" at bounding box center [725, 493] width 962 height 60
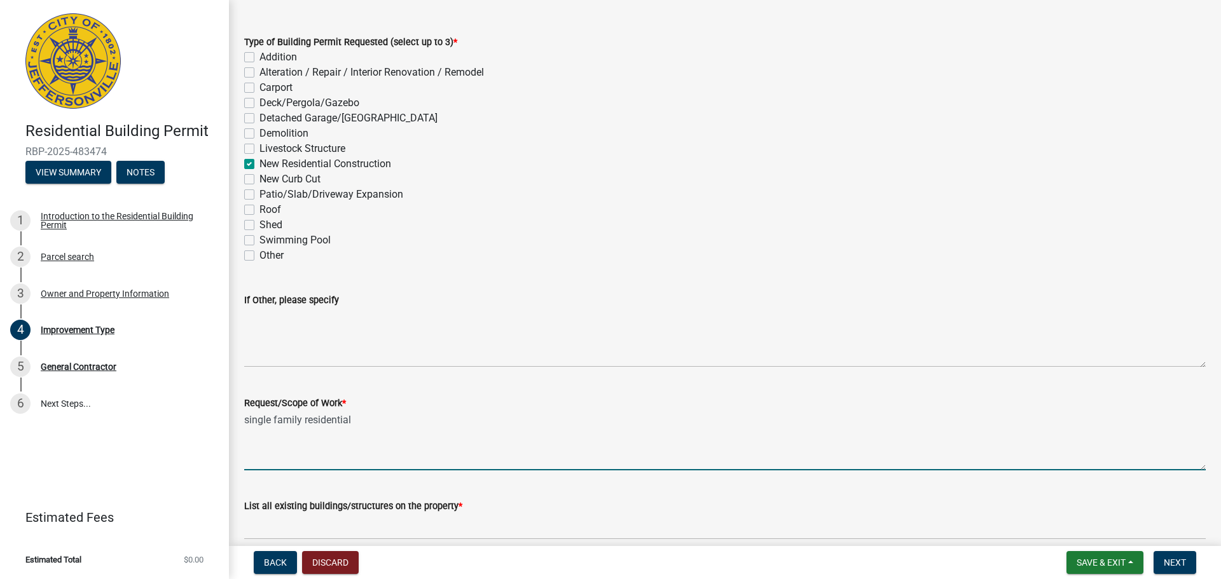
scroll to position [111, 0]
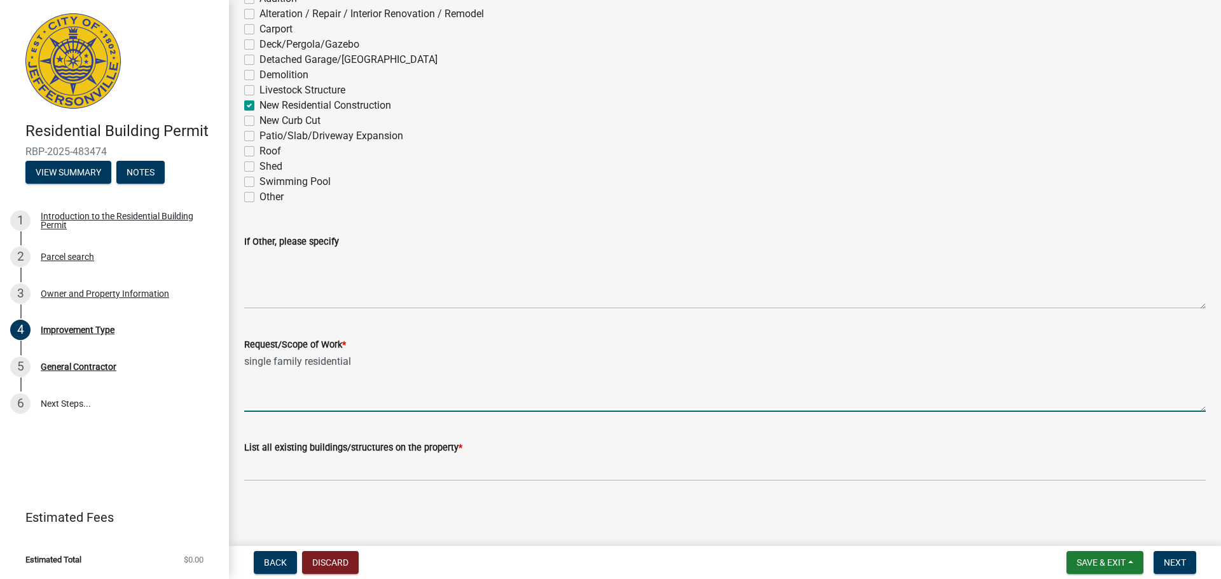
type textarea "single family residential"
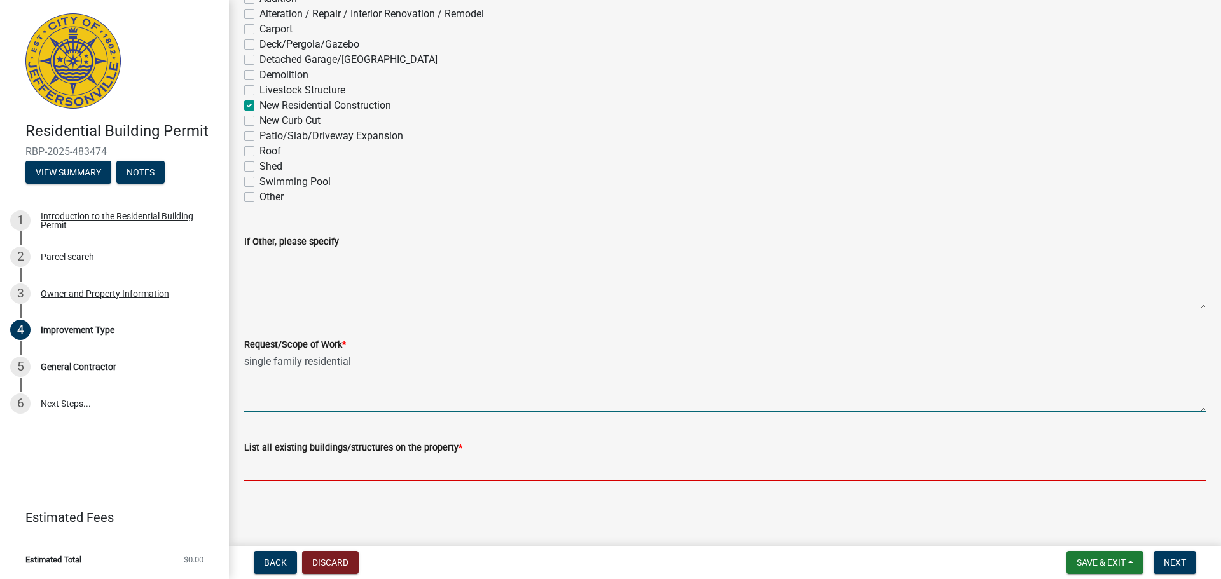
click at [301, 473] on input "List all existing buildings/structures on the property *" at bounding box center [725, 468] width 962 height 26
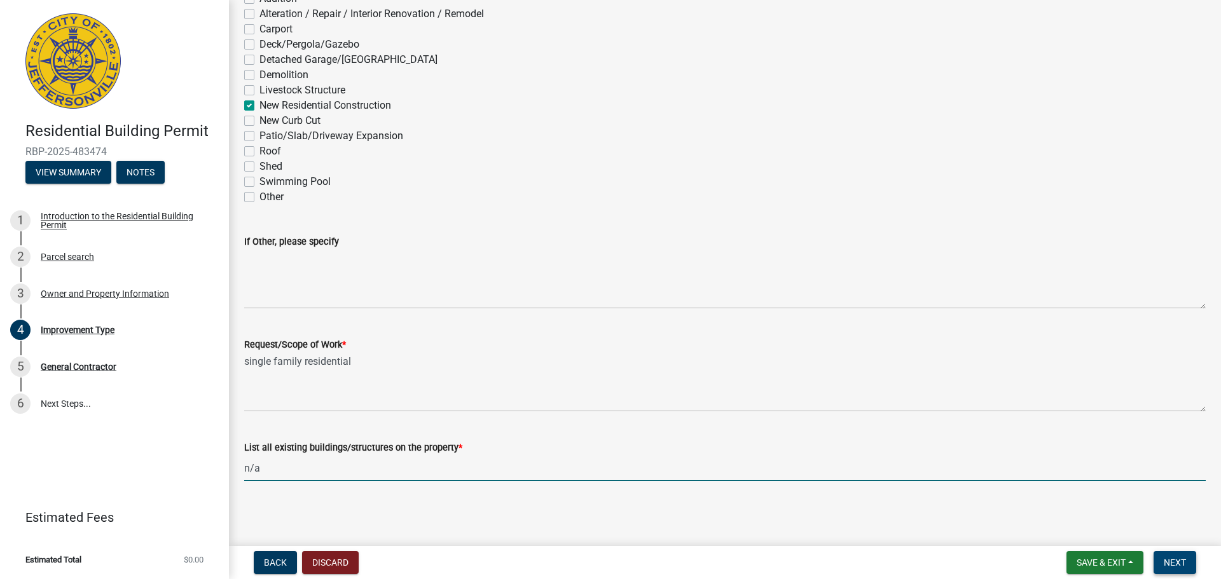
type input "n/a"
click at [1180, 565] on span "Next" at bounding box center [1175, 563] width 22 height 10
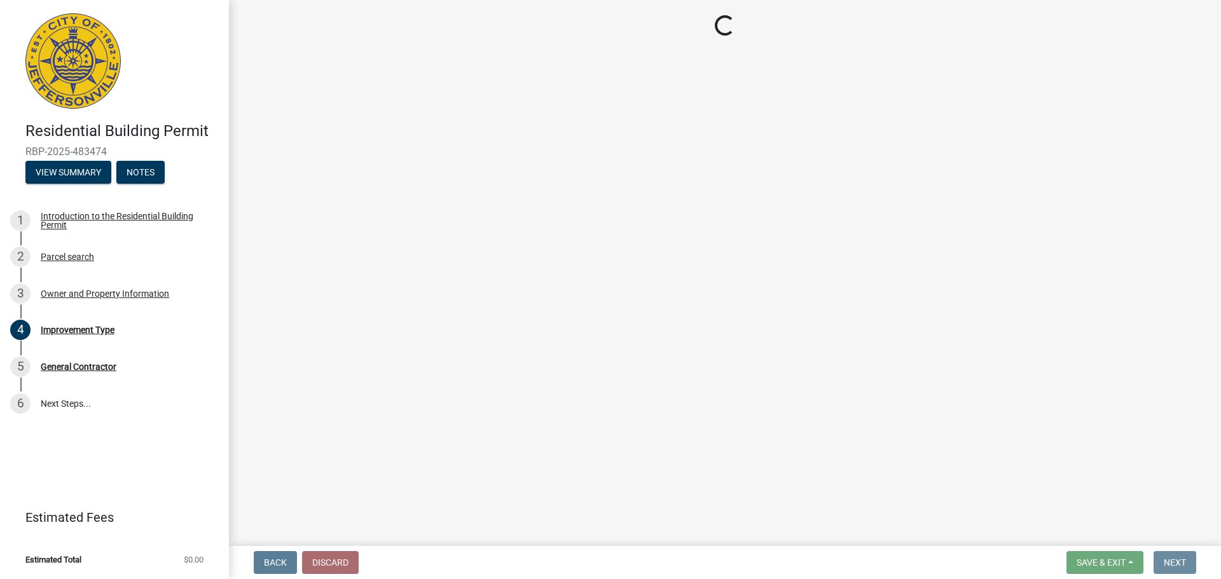
scroll to position [0, 0]
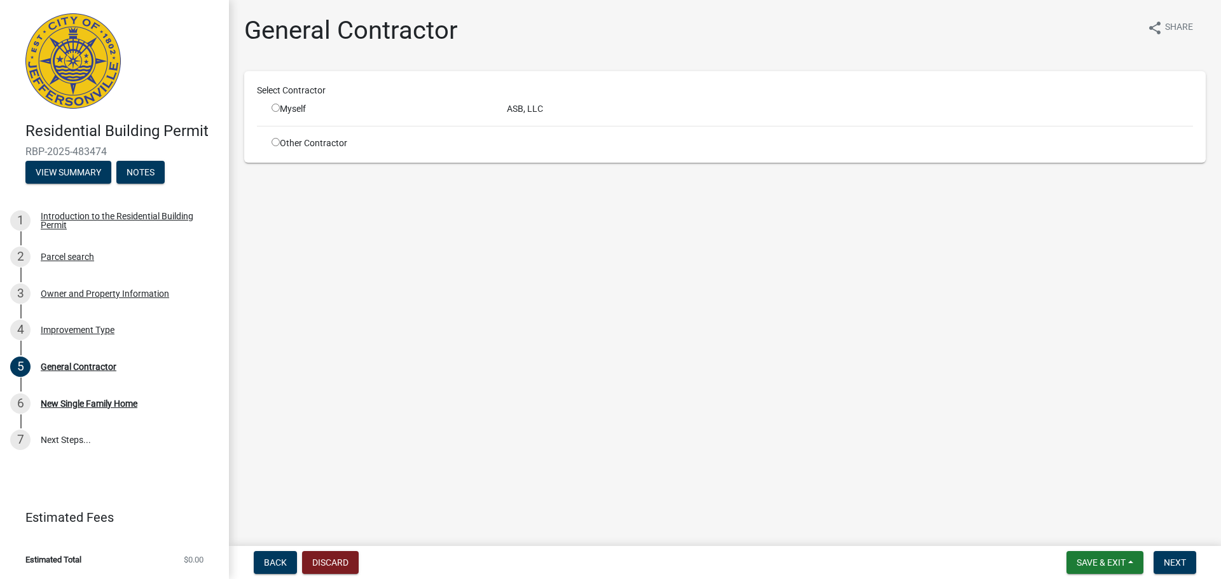
click at [275, 110] on input "radio" at bounding box center [276, 108] width 8 height 8
radio input "true"
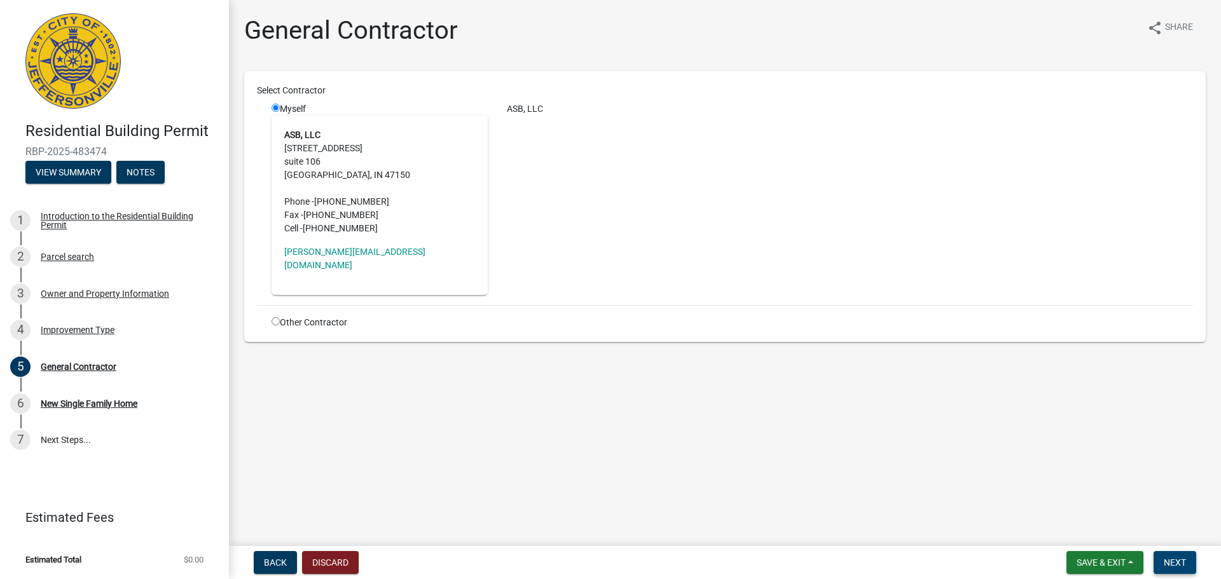
click at [1175, 563] on span "Next" at bounding box center [1175, 563] width 22 height 10
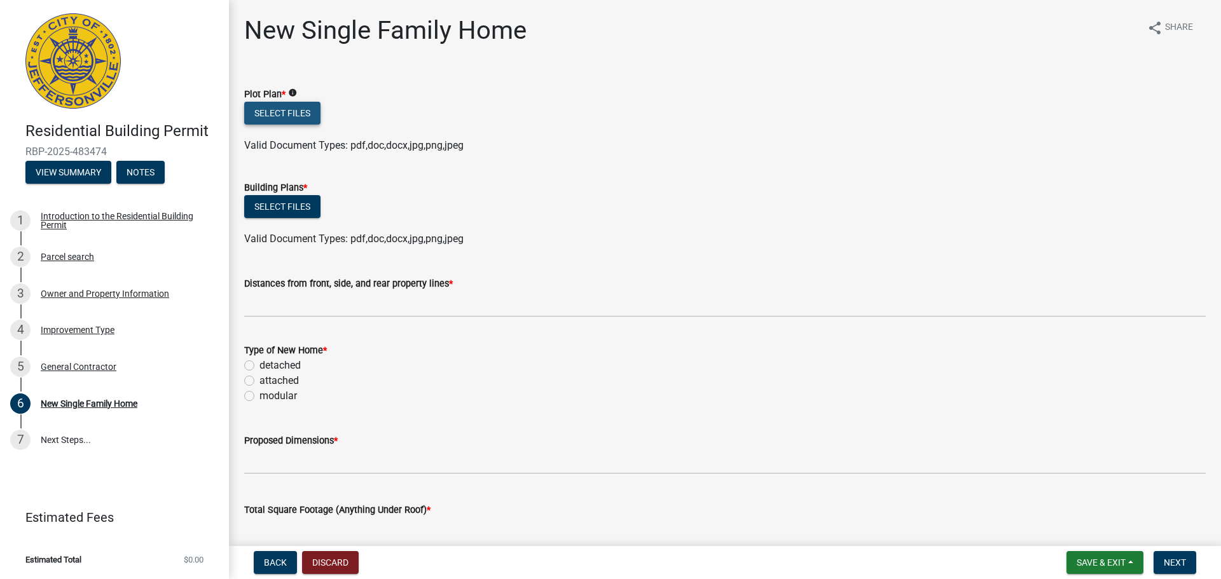
click at [268, 115] on button "Select files" at bounding box center [282, 113] width 76 height 23
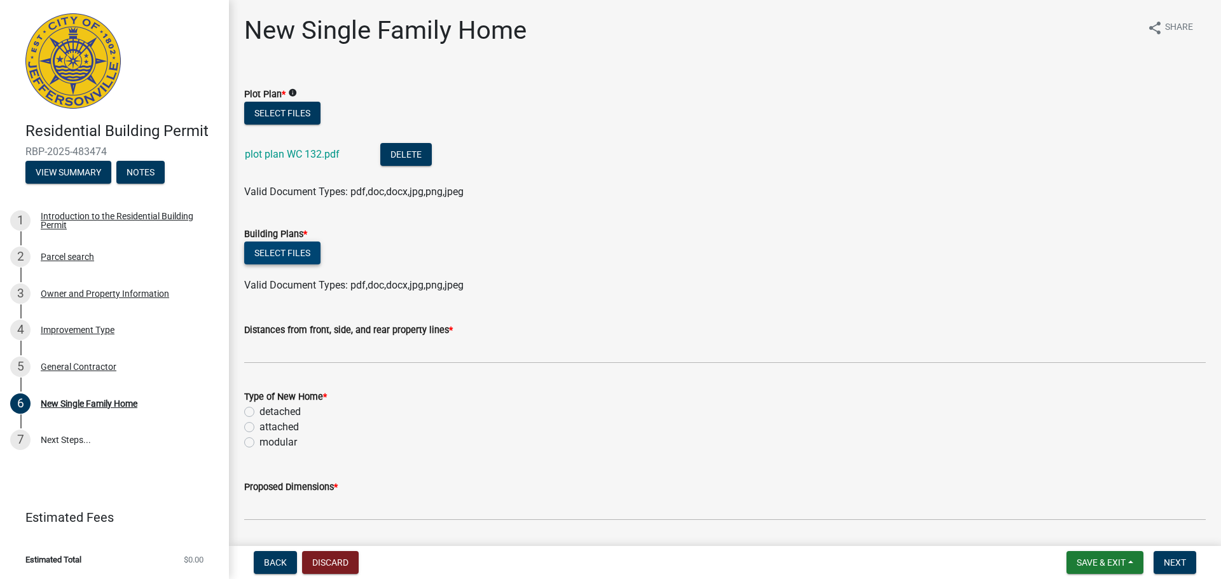
click at [286, 256] on button "Select files" at bounding box center [282, 253] width 76 height 23
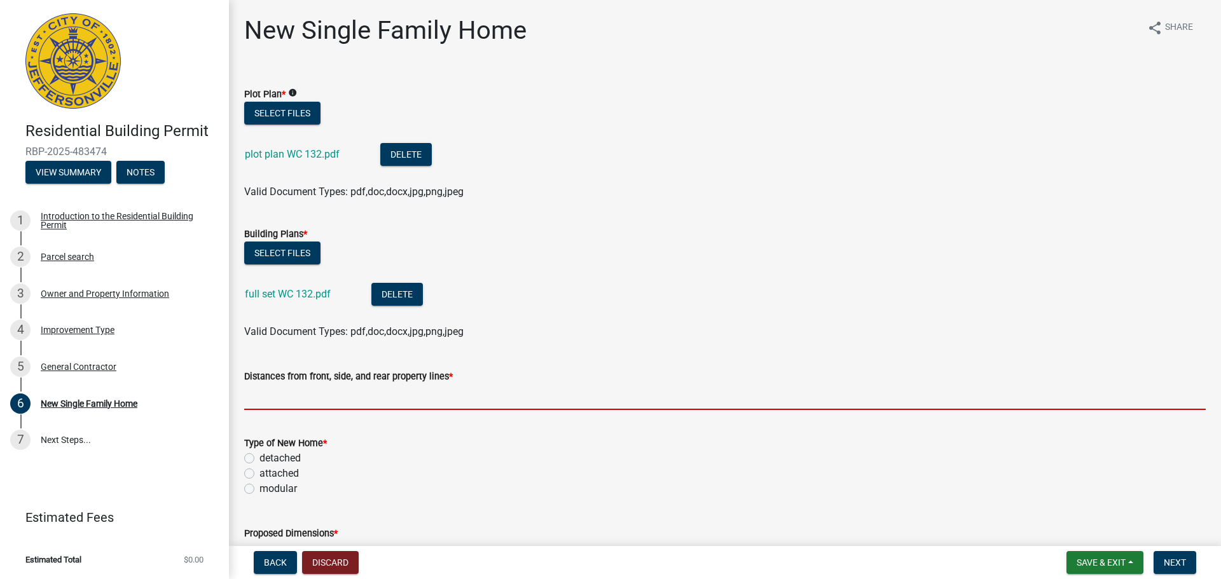
click at [314, 392] on input "Distances from front, side, and rear property lines *" at bounding box center [725, 397] width 962 height 26
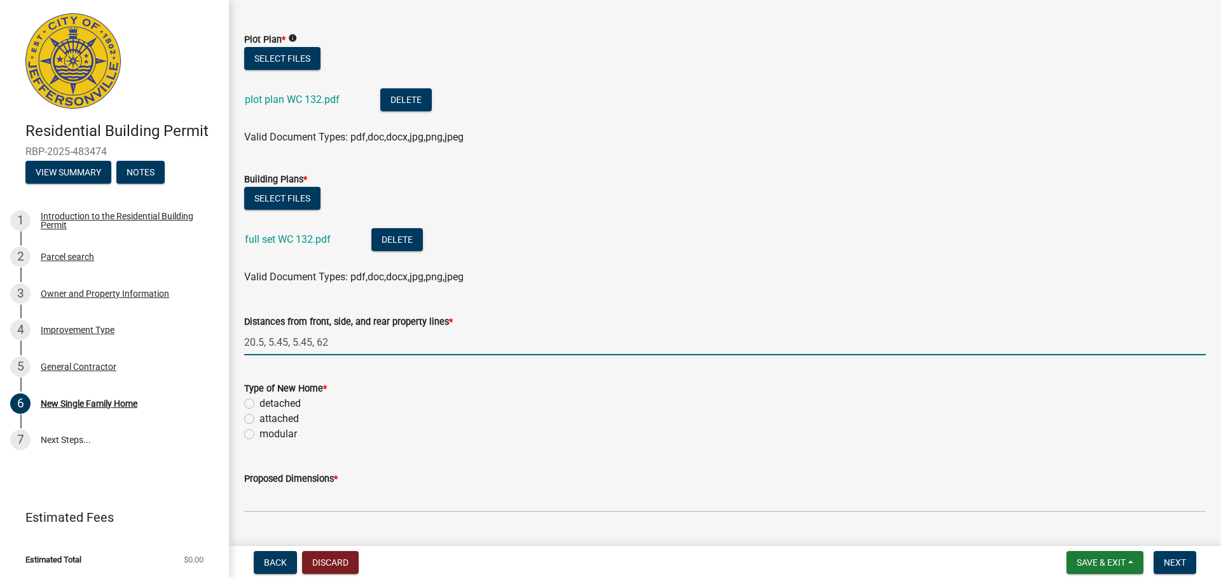
scroll to position [127, 0]
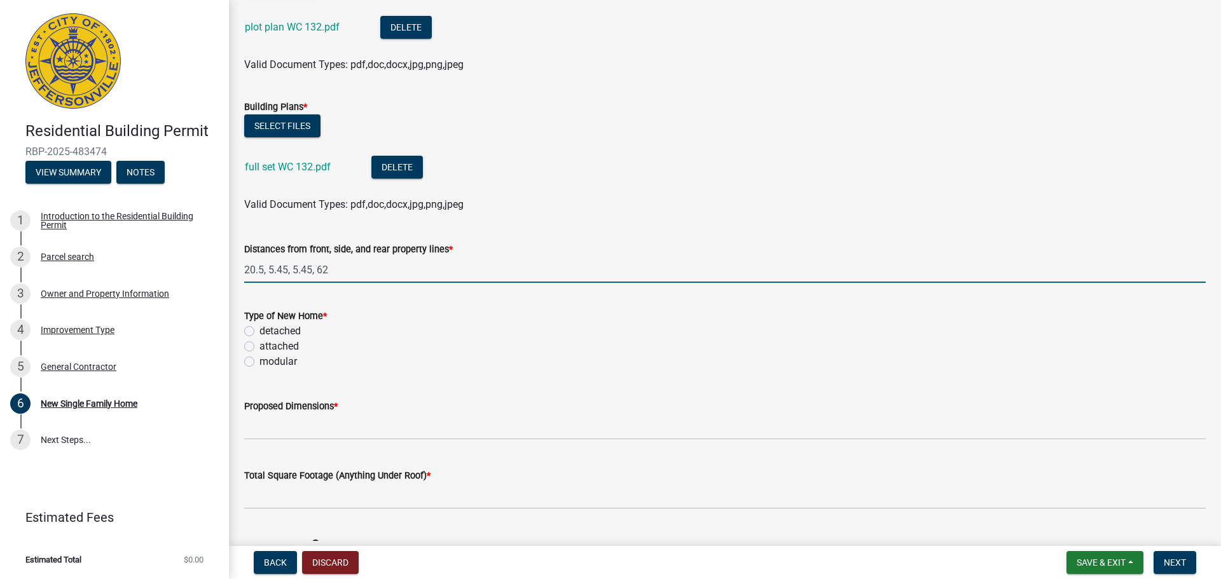
type input "20.5, 5.45, 5.45, 62"
click at [259, 333] on label "detached" at bounding box center [279, 331] width 41 height 15
click at [259, 332] on input "detached" at bounding box center [263, 328] width 8 height 8
radio input "true"
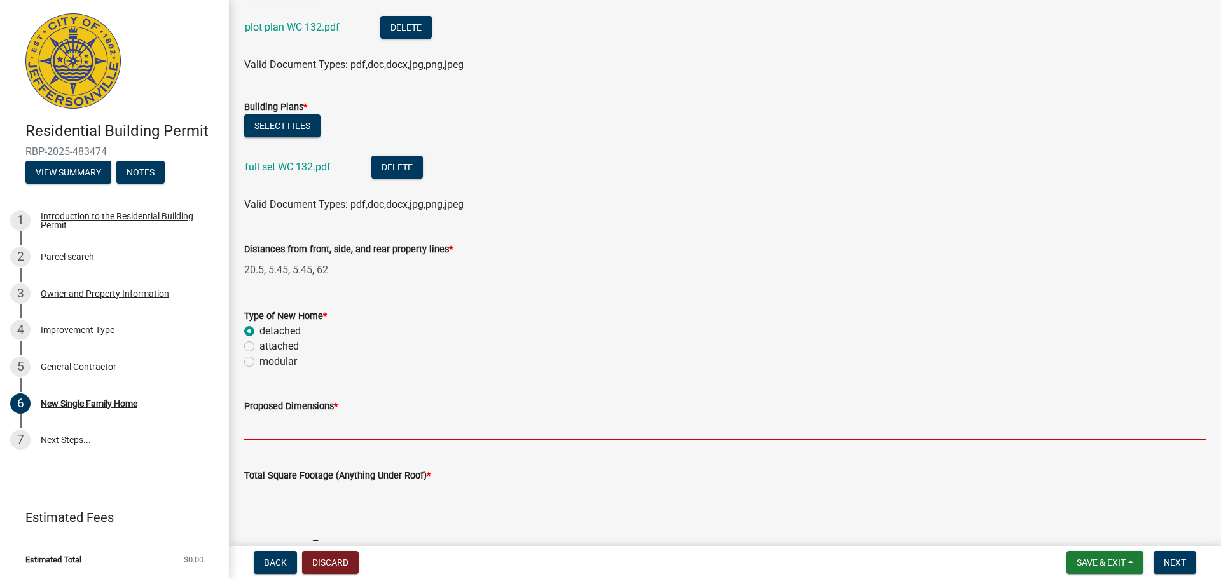
click at [302, 431] on input "Proposed Dimensions *" at bounding box center [725, 427] width 962 height 26
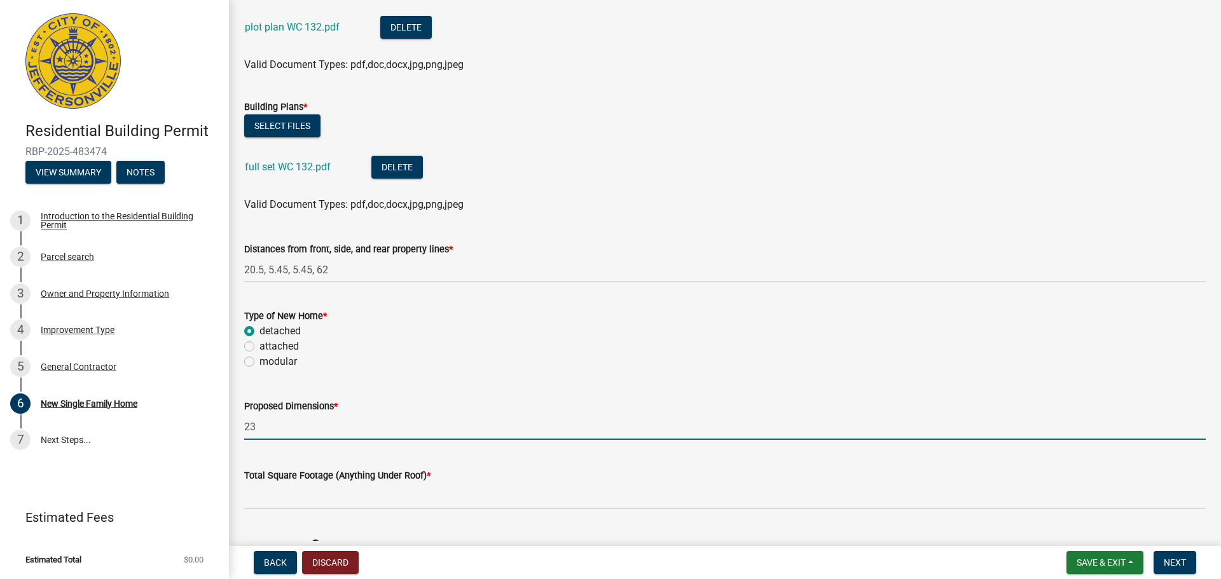
type input "2"
type input "62.4'x38.4'"
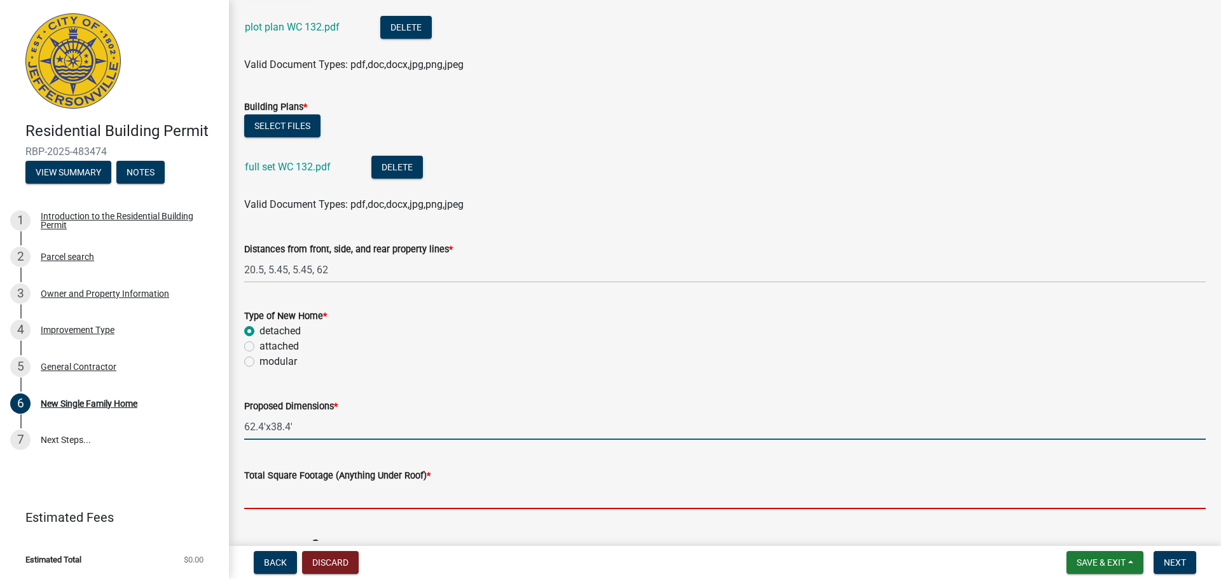
click at [269, 499] on input "Total Square Footage (Anything Under Roof) *" at bounding box center [725, 496] width 962 height 26
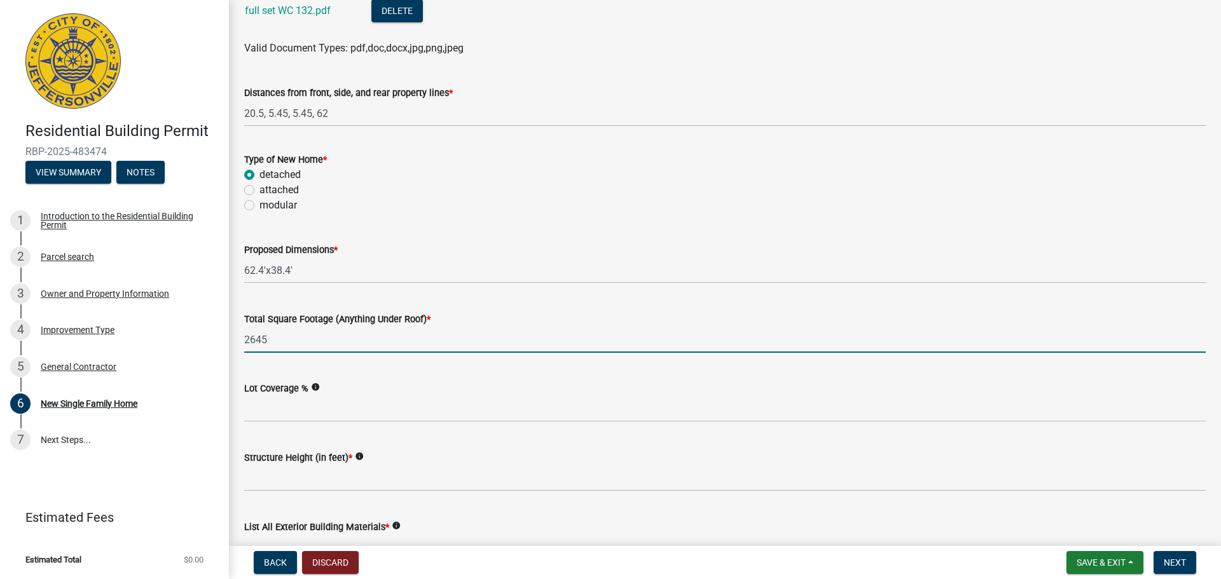
scroll to position [318, 0]
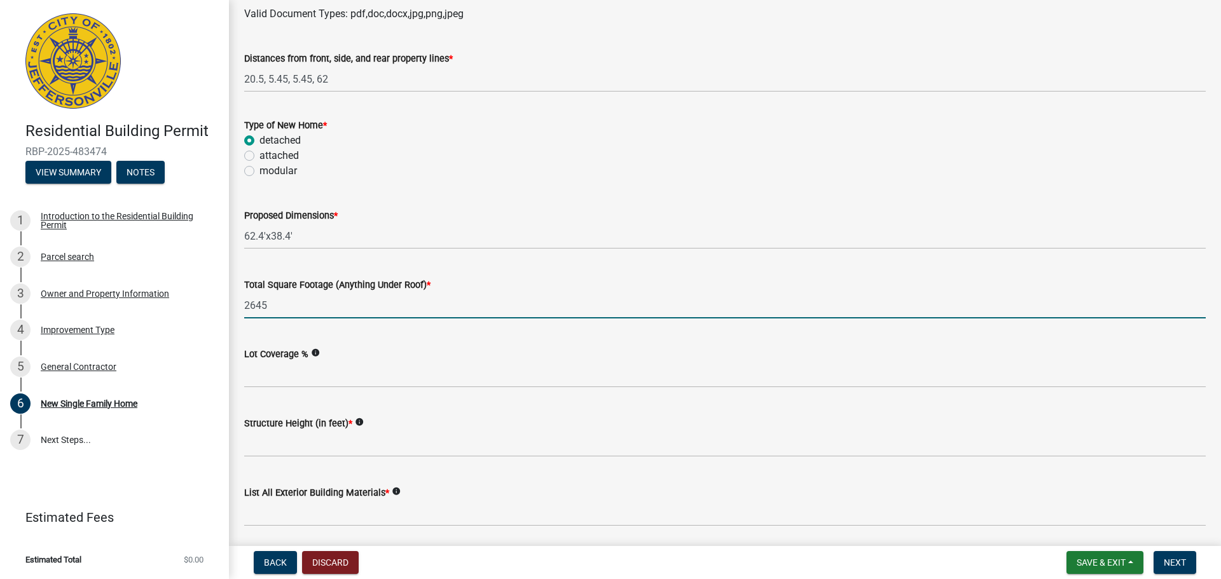
type input "2645"
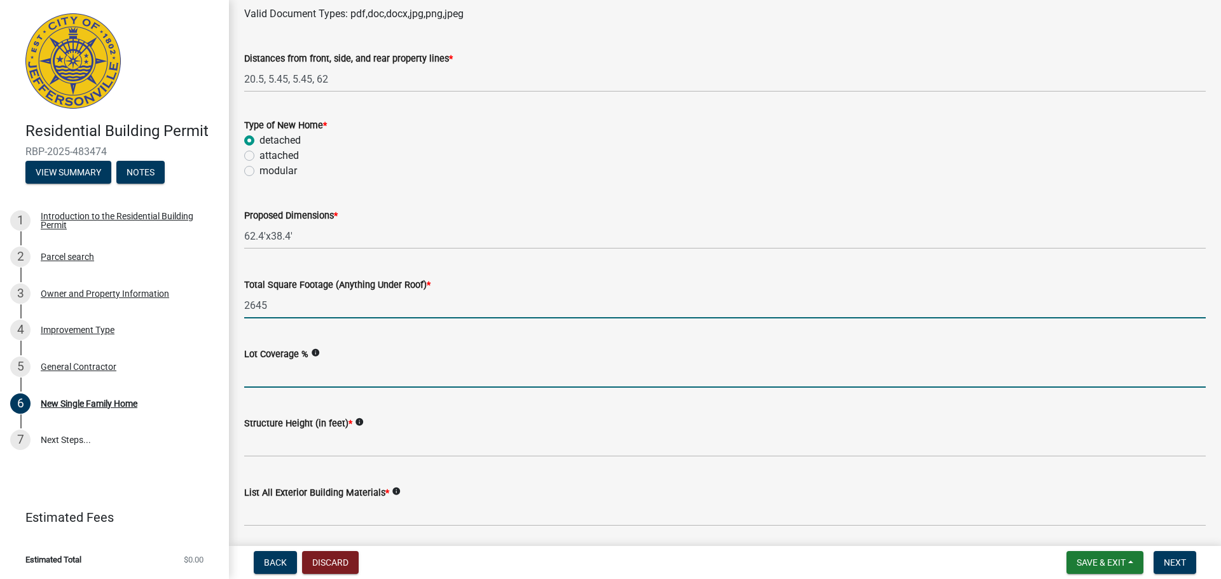
click at [292, 378] on input "Lot Coverage %" at bounding box center [725, 375] width 962 height 26
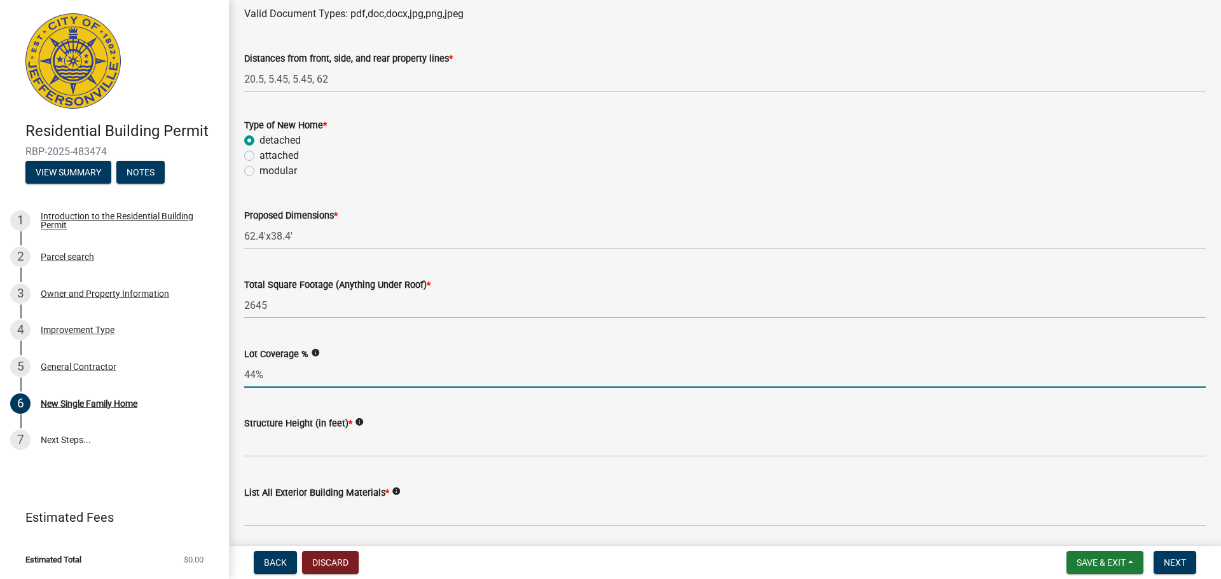
type input "44%"
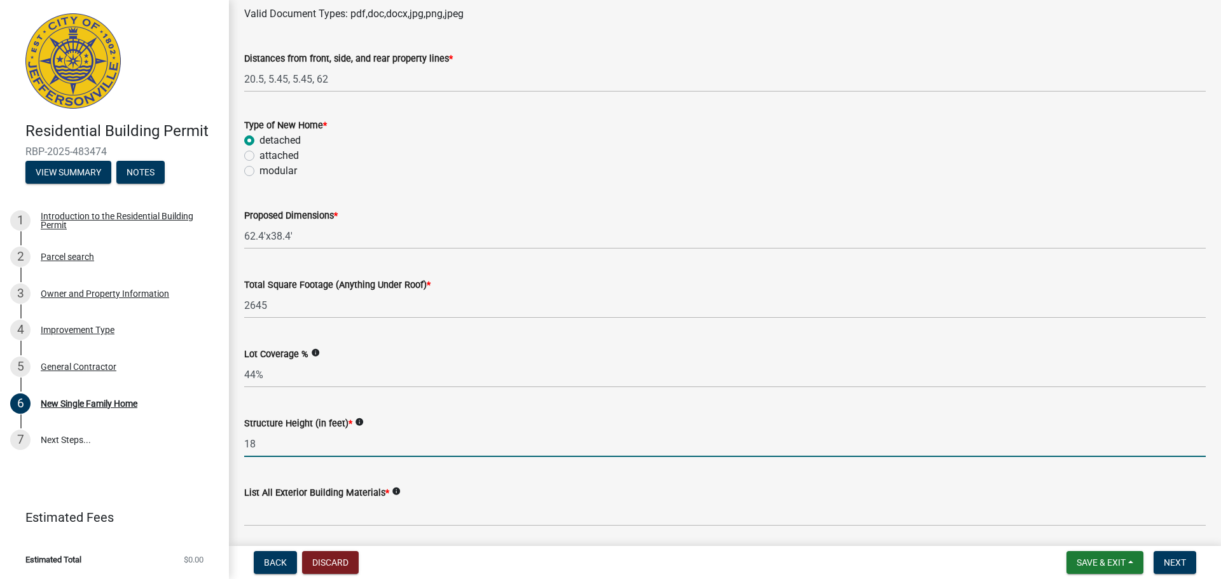
type input "18"
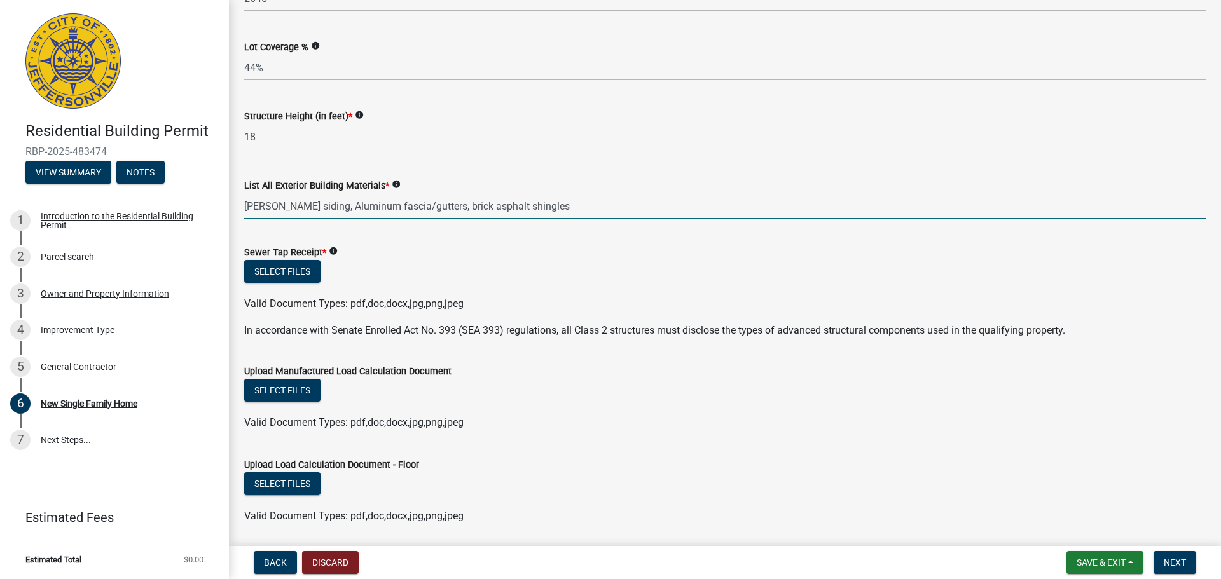
scroll to position [636, 0]
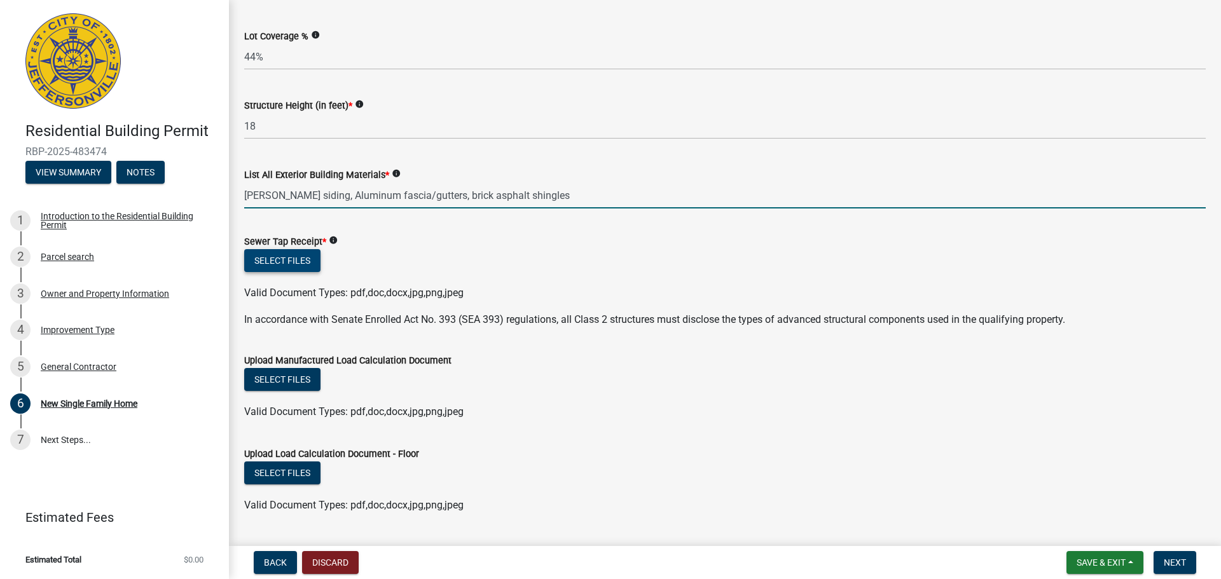
type input "[PERSON_NAME] siding, Aluminum fascia/gutters, brick asphalt shingles"
click at [279, 265] on button "Select files" at bounding box center [282, 260] width 76 height 23
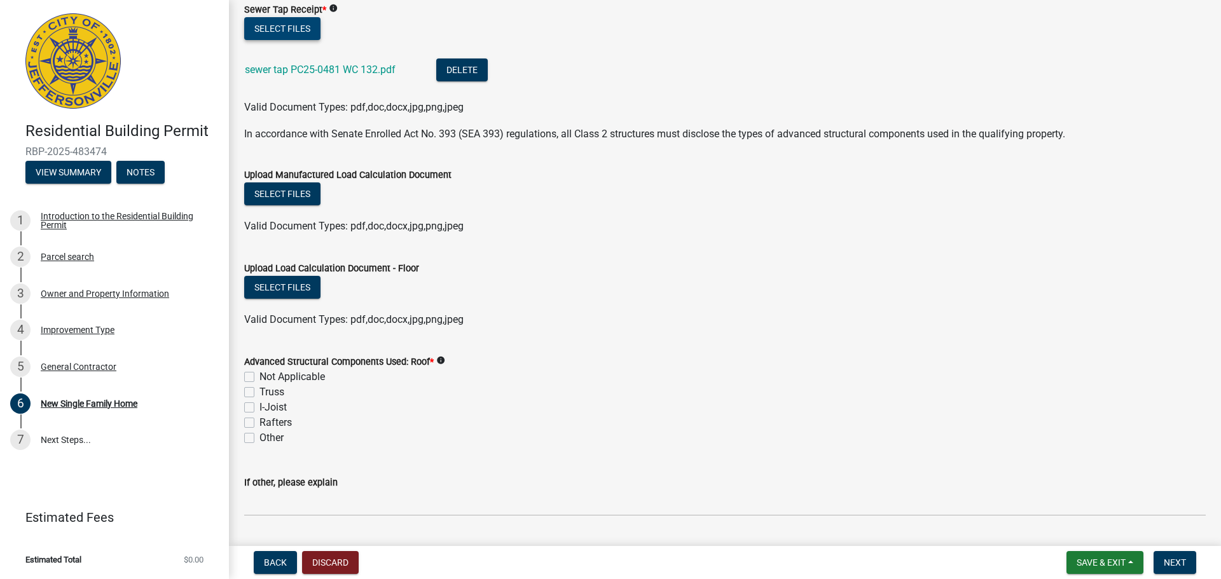
scroll to position [890, 0]
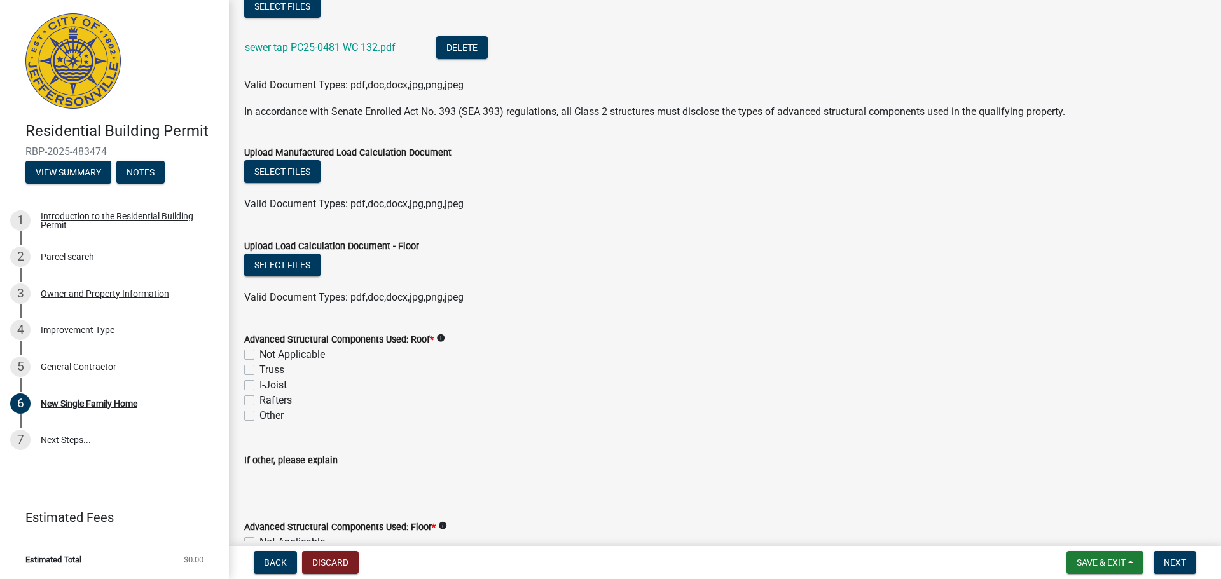
click at [259, 368] on label "Truss" at bounding box center [271, 369] width 25 height 15
click at [259, 368] on input "Truss" at bounding box center [263, 366] width 8 height 8
checkbox input "true"
checkbox input "false"
checkbox input "true"
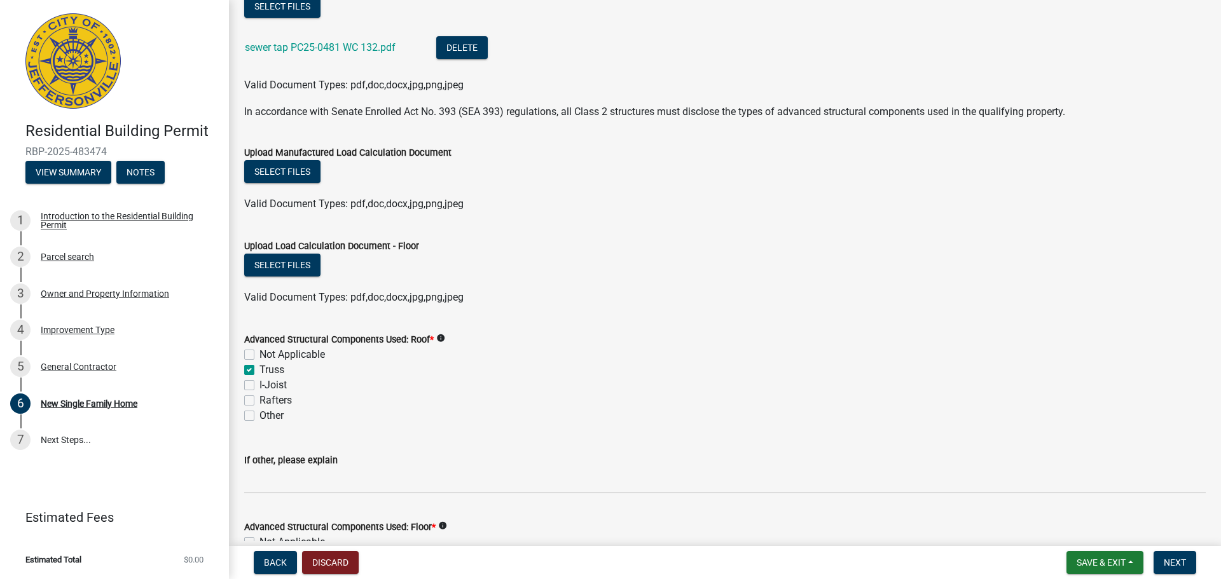
checkbox input "false"
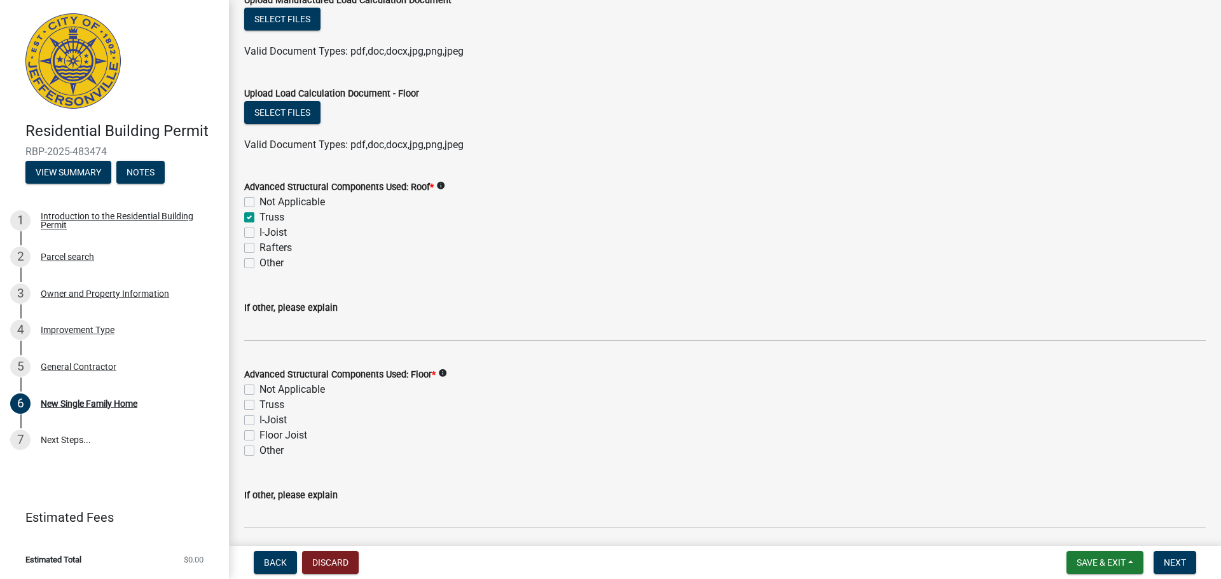
scroll to position [1081, 0]
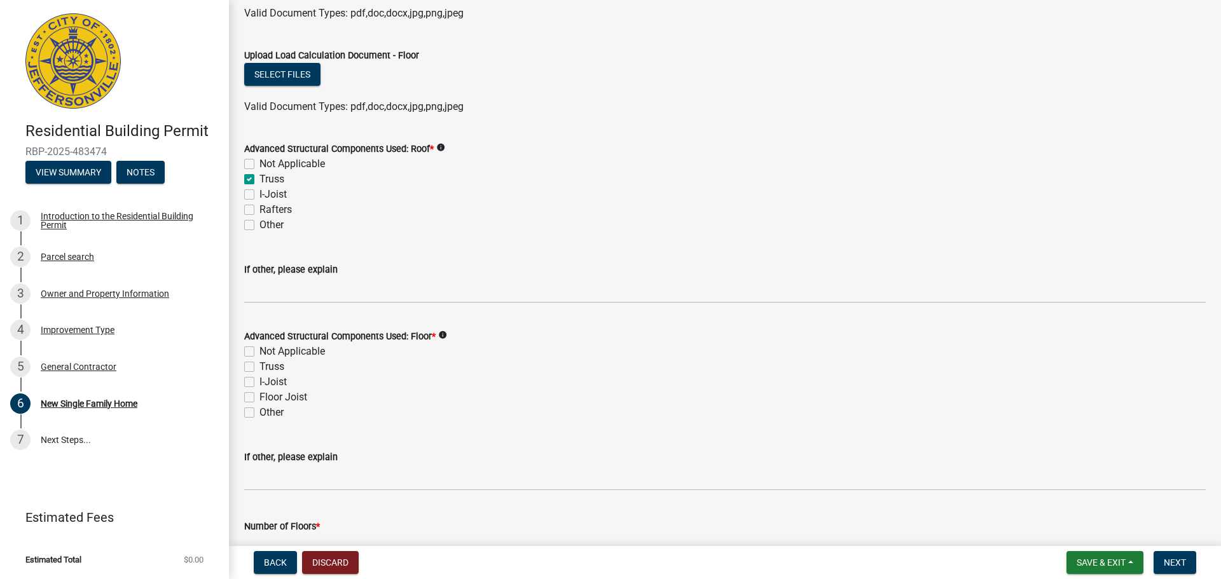
click at [259, 368] on label "Truss" at bounding box center [271, 366] width 25 height 15
click at [259, 368] on input "Truss" at bounding box center [263, 363] width 8 height 8
checkbox input "true"
checkbox input "false"
checkbox input "true"
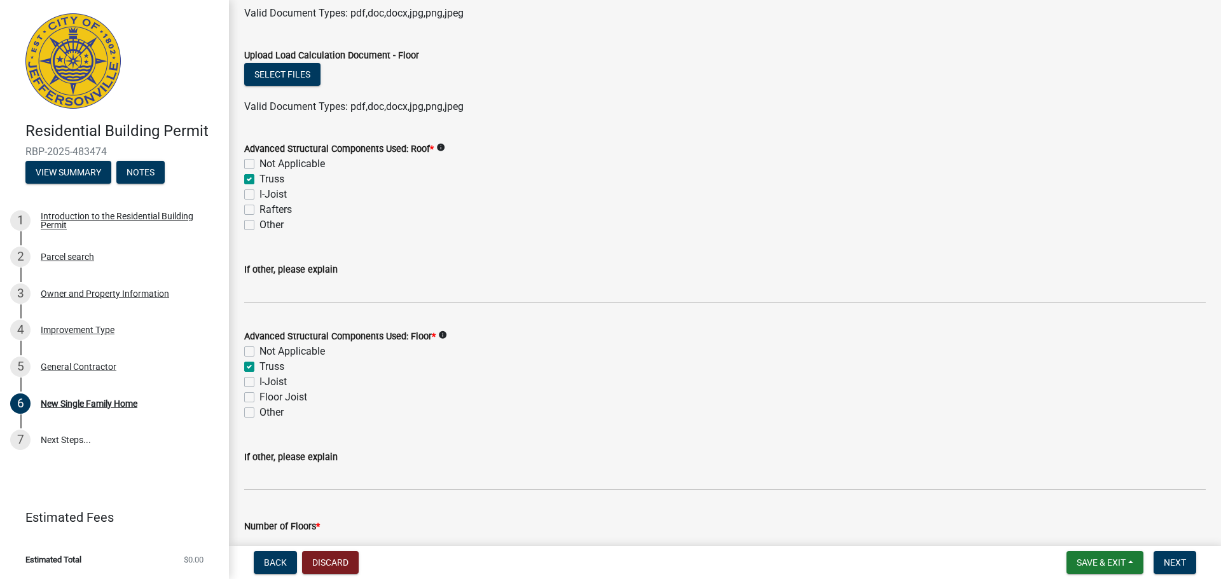
checkbox input "false"
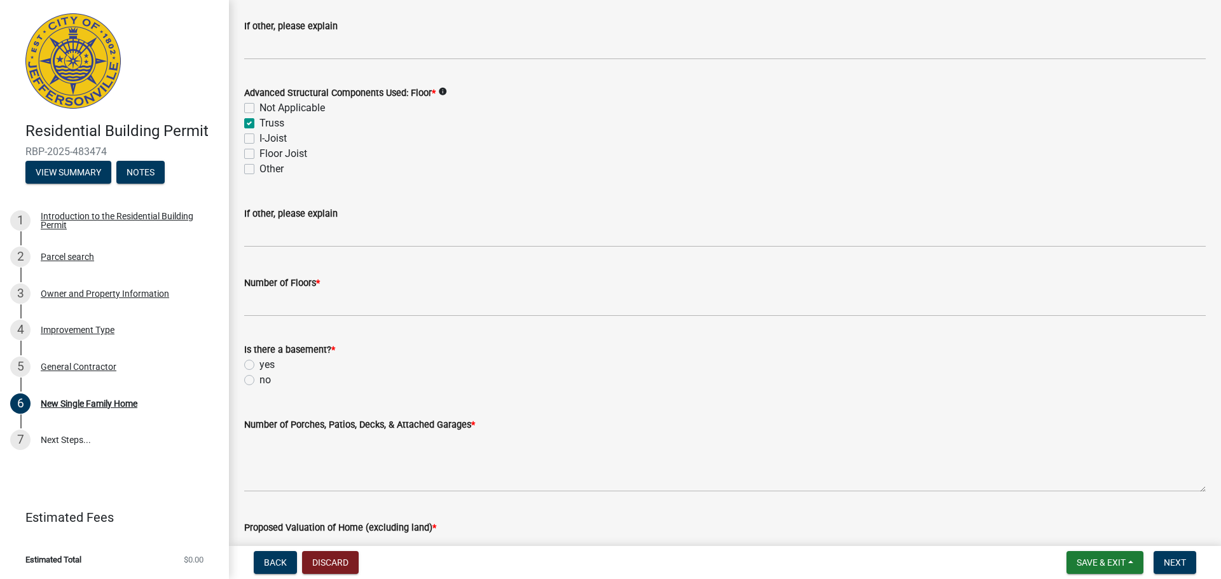
scroll to position [1335, 0]
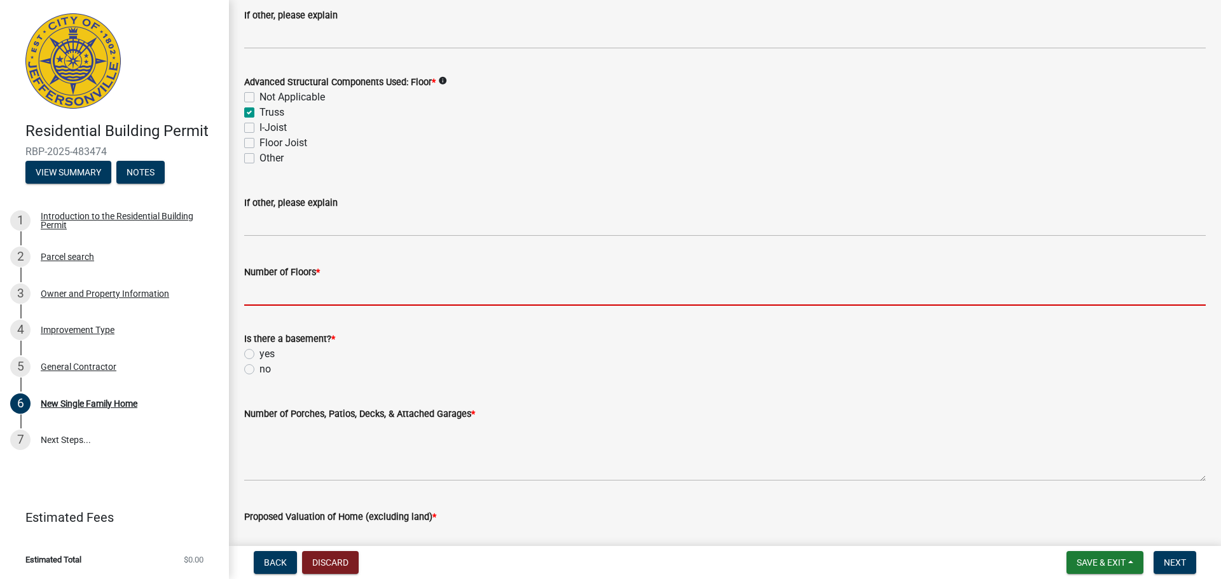
click at [285, 295] on input "Number of Floors *" at bounding box center [725, 293] width 962 height 26
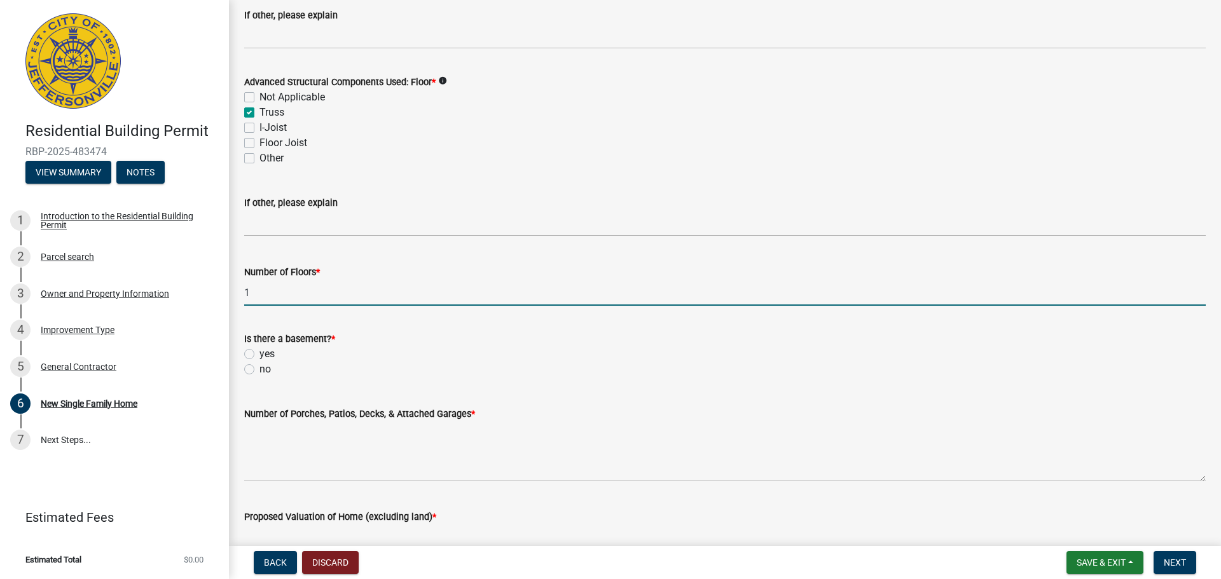
type input "1"
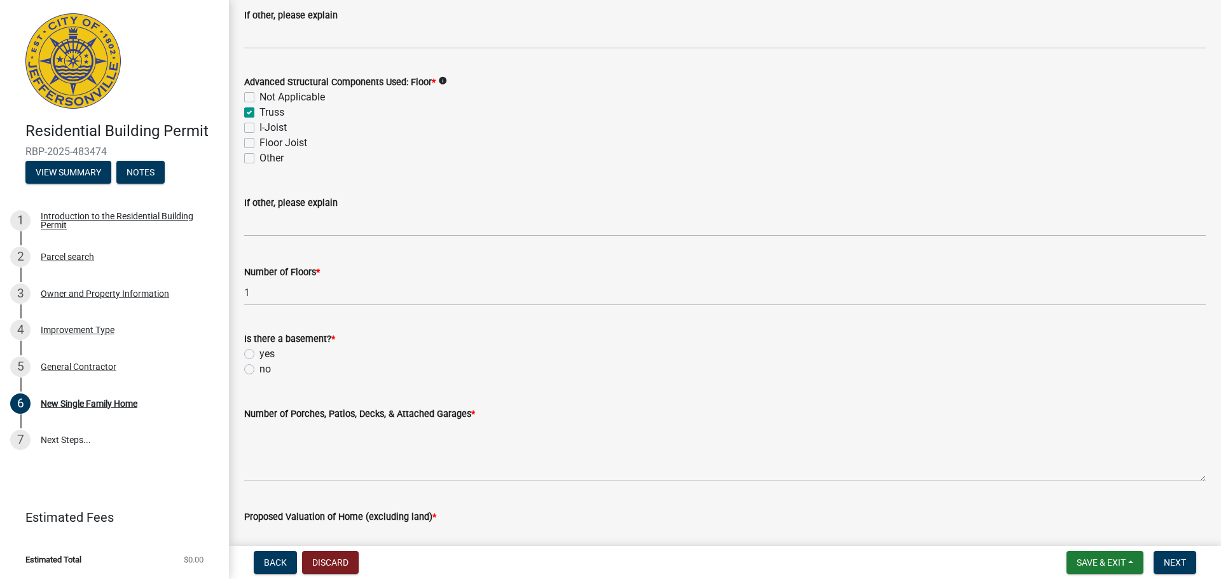
click at [259, 355] on label "yes" at bounding box center [266, 354] width 15 height 15
click at [259, 355] on input "yes" at bounding box center [263, 351] width 8 height 8
radio input "true"
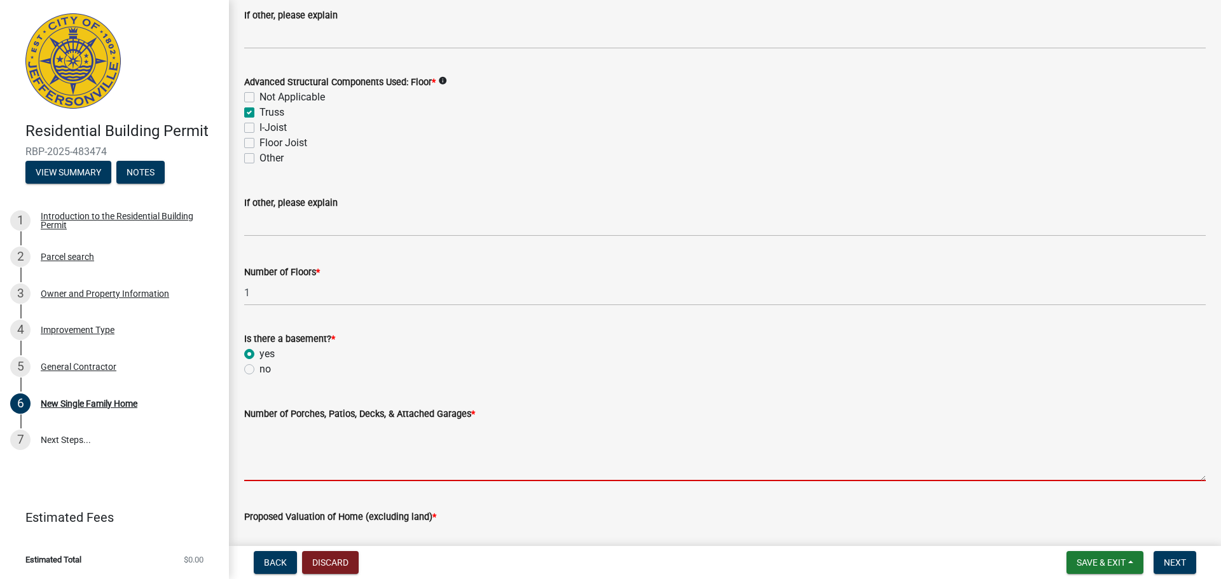
click at [335, 443] on textarea "Number of Porches, Patios, Decks, & Attached Garages *" at bounding box center [725, 452] width 962 height 60
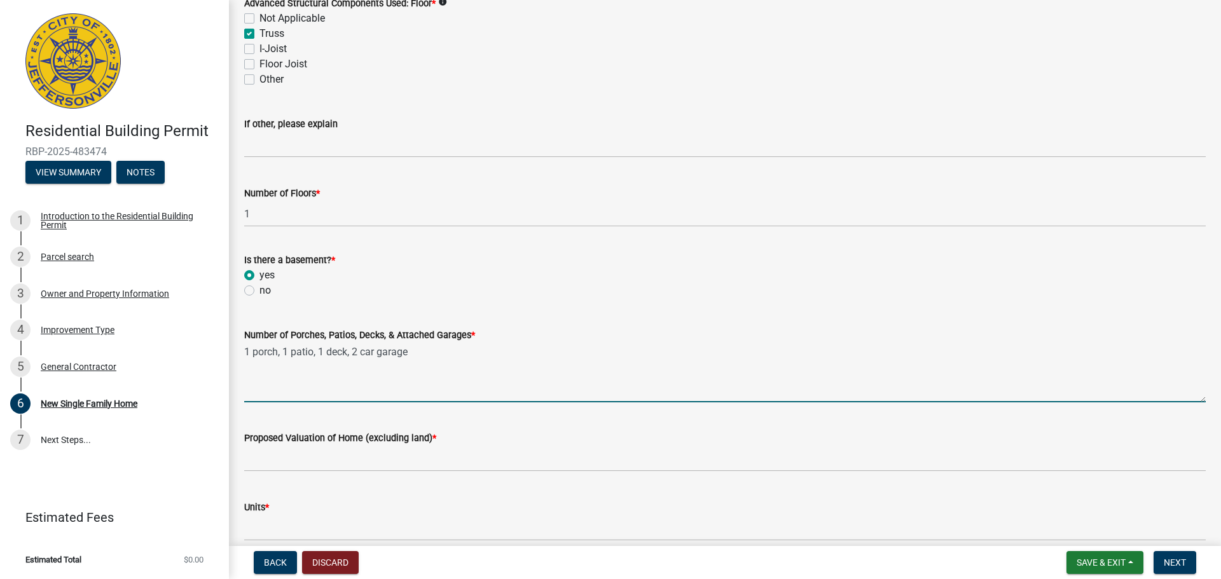
scroll to position [1653, 0]
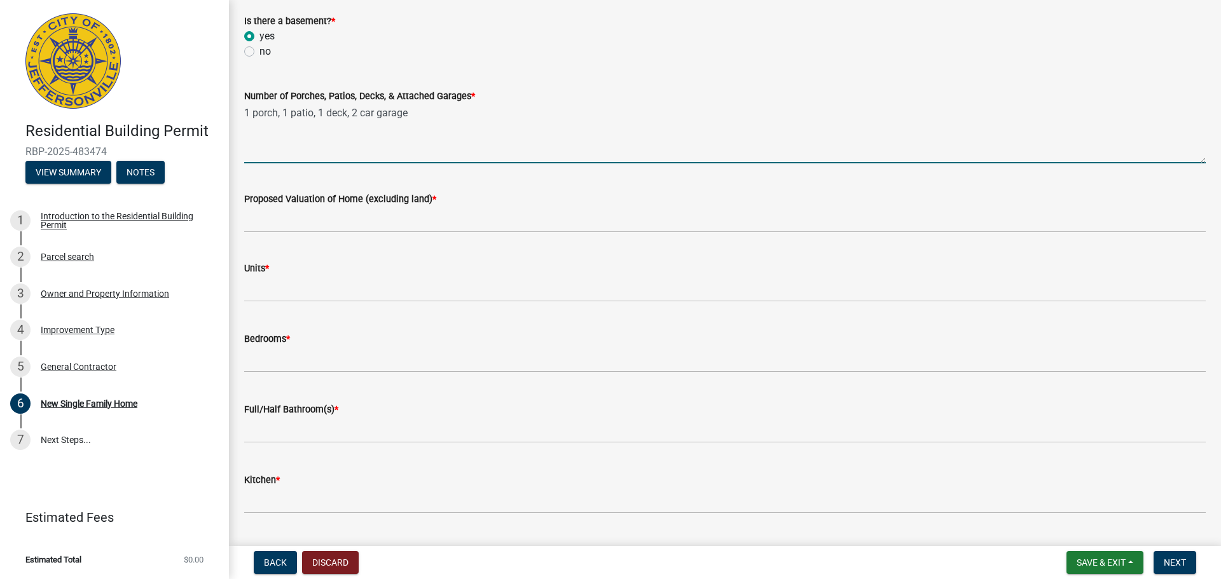
type textarea "1 porch, 1 patio, 1 deck, 2 car garage"
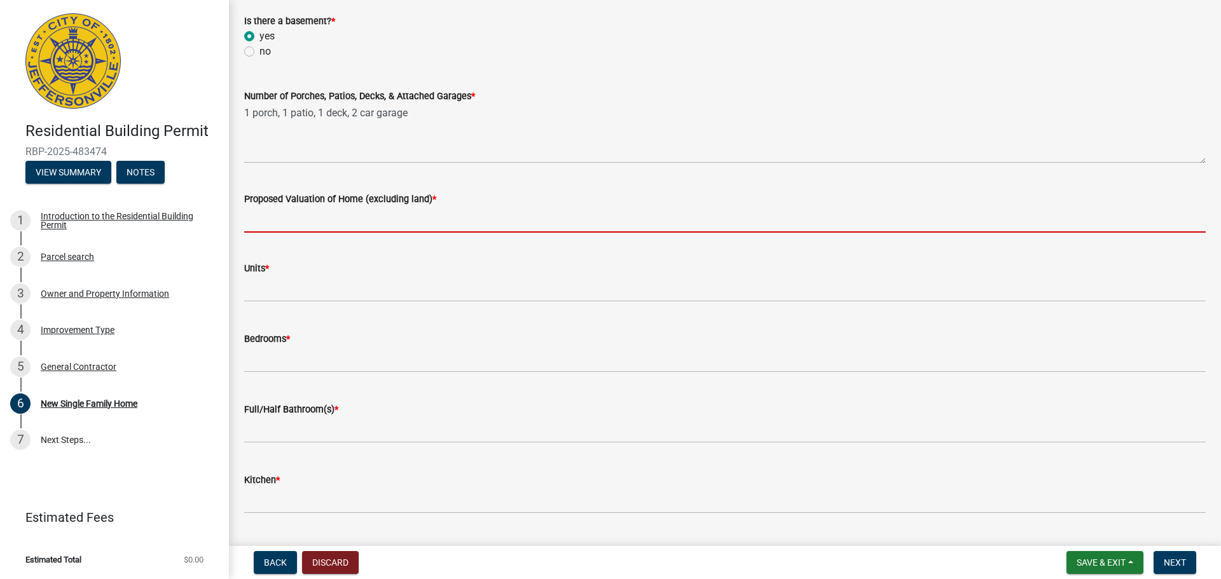
click at [262, 226] on input "Proposed Valuation of Home (excluding land) *" at bounding box center [725, 220] width 962 height 26
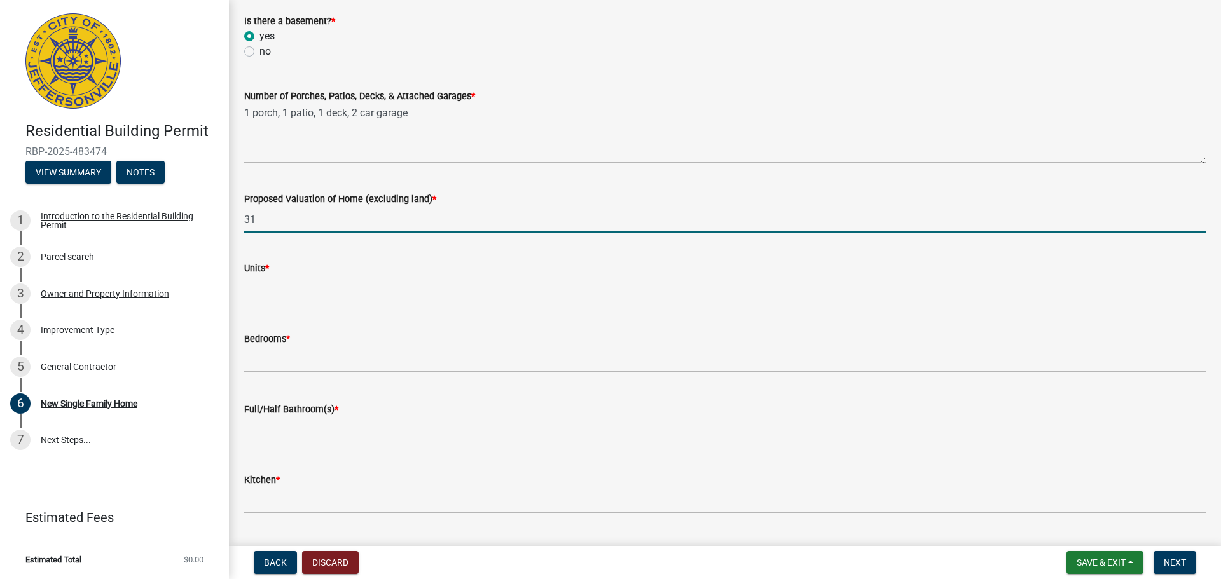
type input "3"
type input "269,500.00"
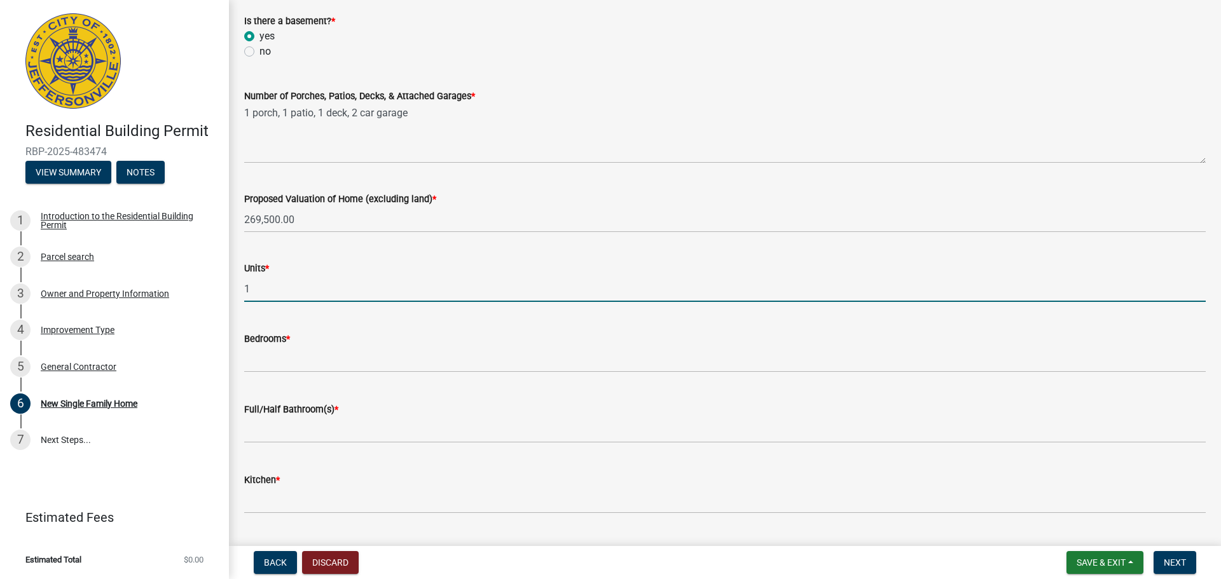
type input "1"
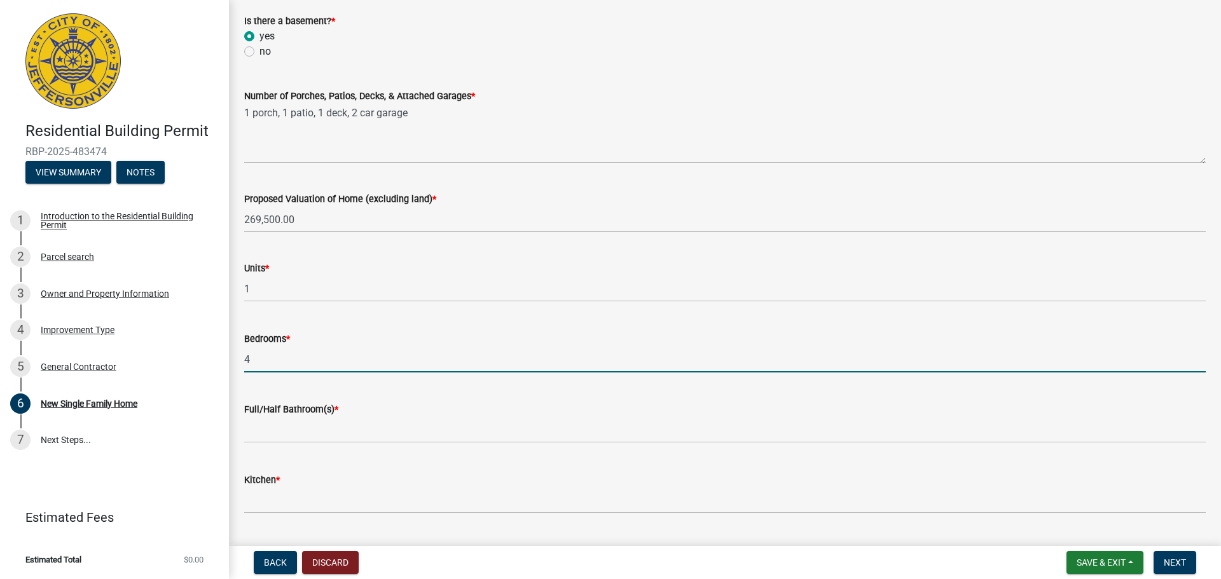
type input "4"
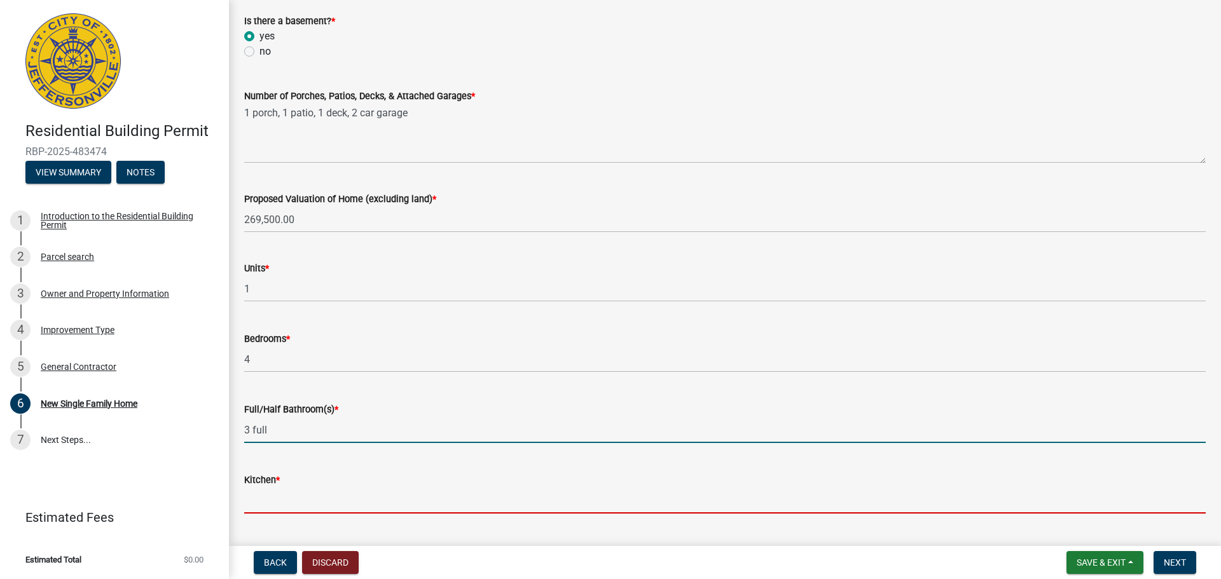
type input "3"
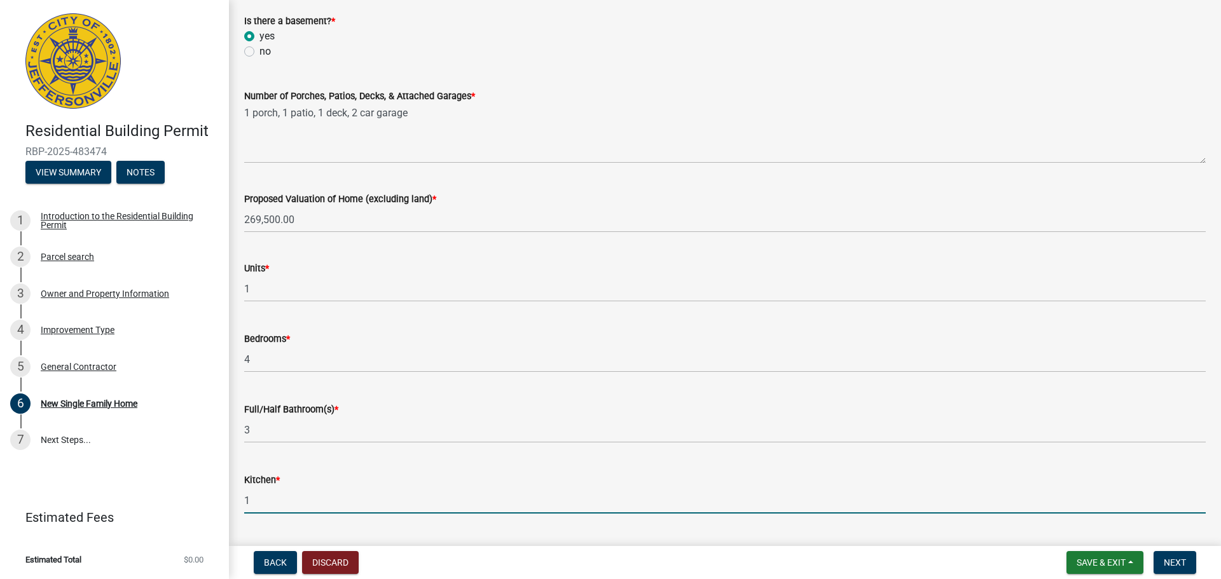
type input "1"
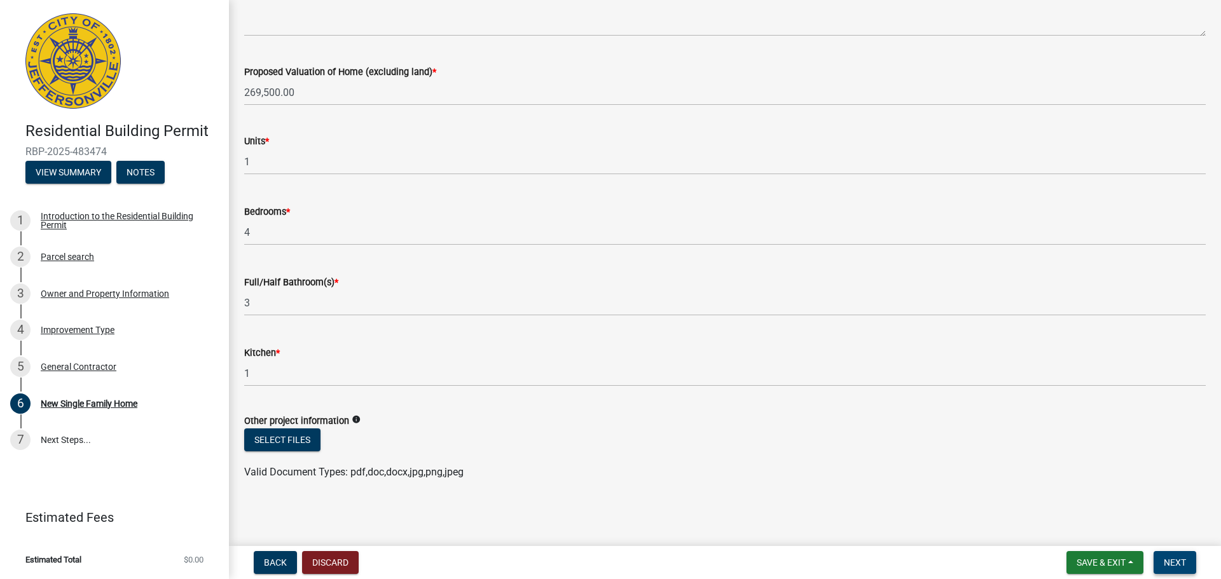
click at [1175, 570] on button "Next" at bounding box center [1175, 562] width 43 height 23
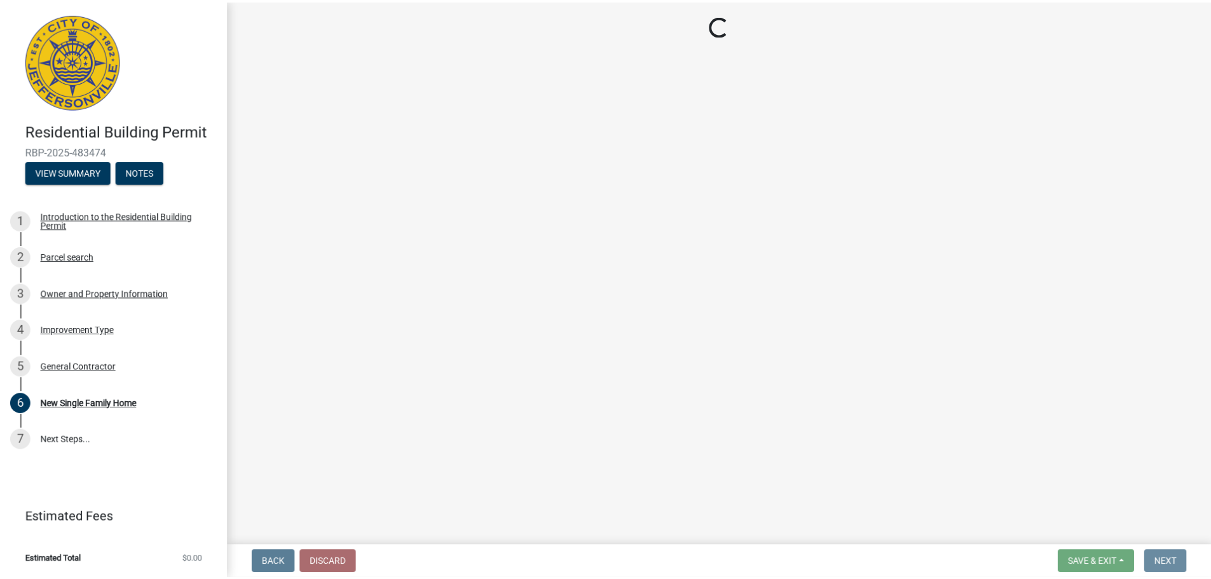
scroll to position [0, 0]
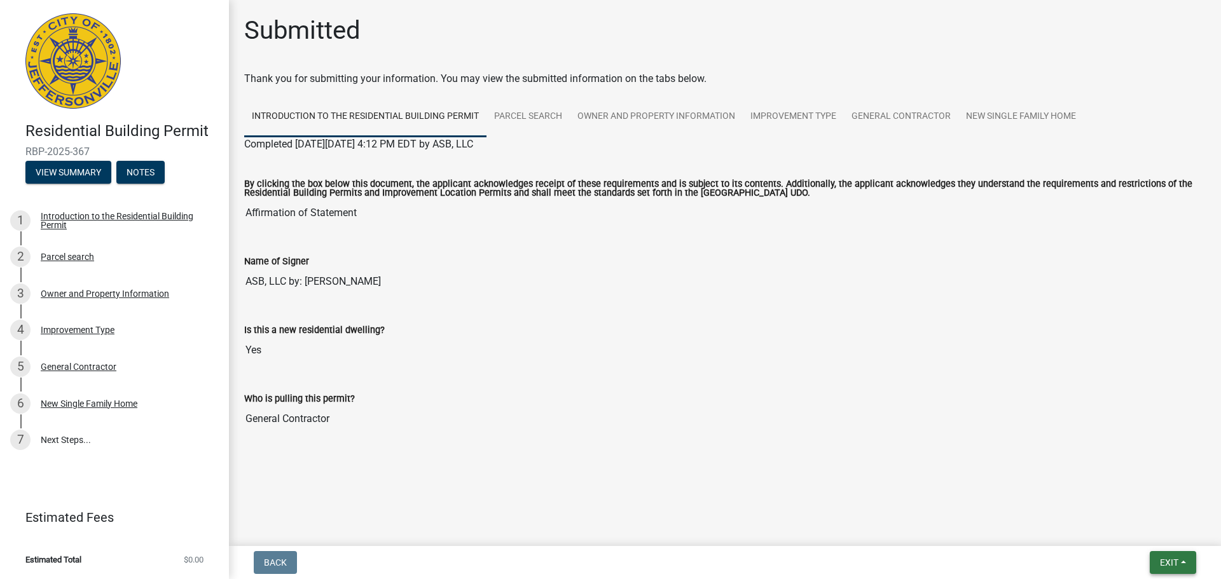
click at [1189, 561] on button "Exit" at bounding box center [1173, 562] width 46 height 23
click at [1144, 526] on button "Save & Exit" at bounding box center [1145, 529] width 102 height 31
